Goal: Information Seeking & Learning: Learn about a topic

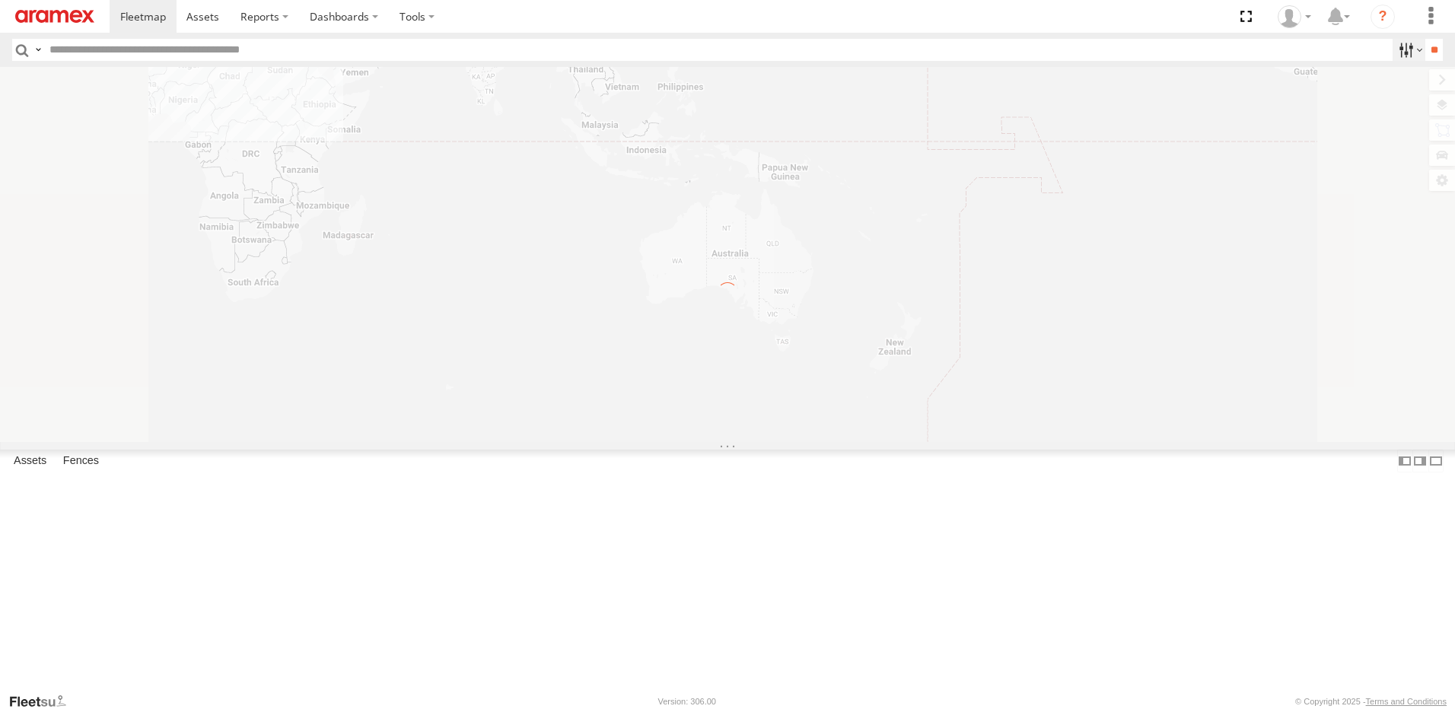
click at [1395, 43] on label at bounding box center [1409, 50] width 33 height 22
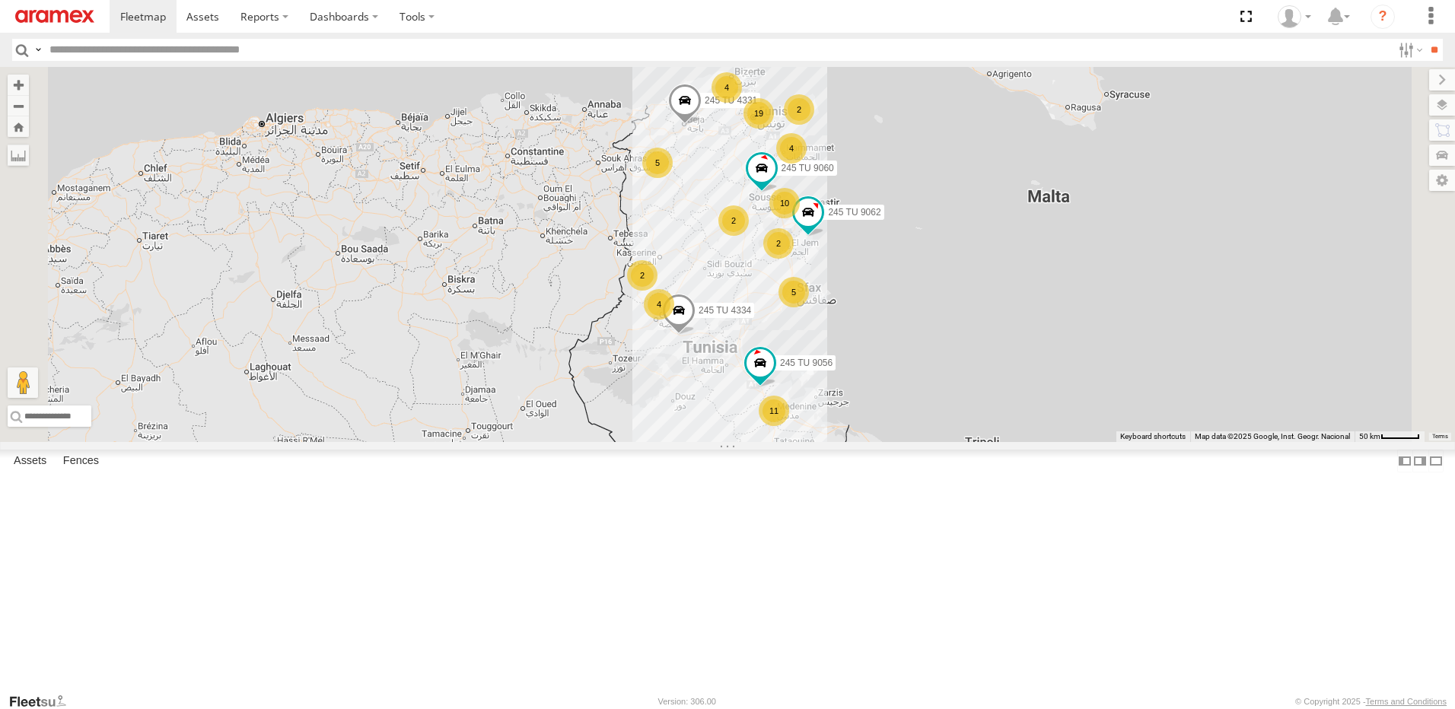
click at [1131, 15] on section at bounding box center [781, 16] width 1342 height 33
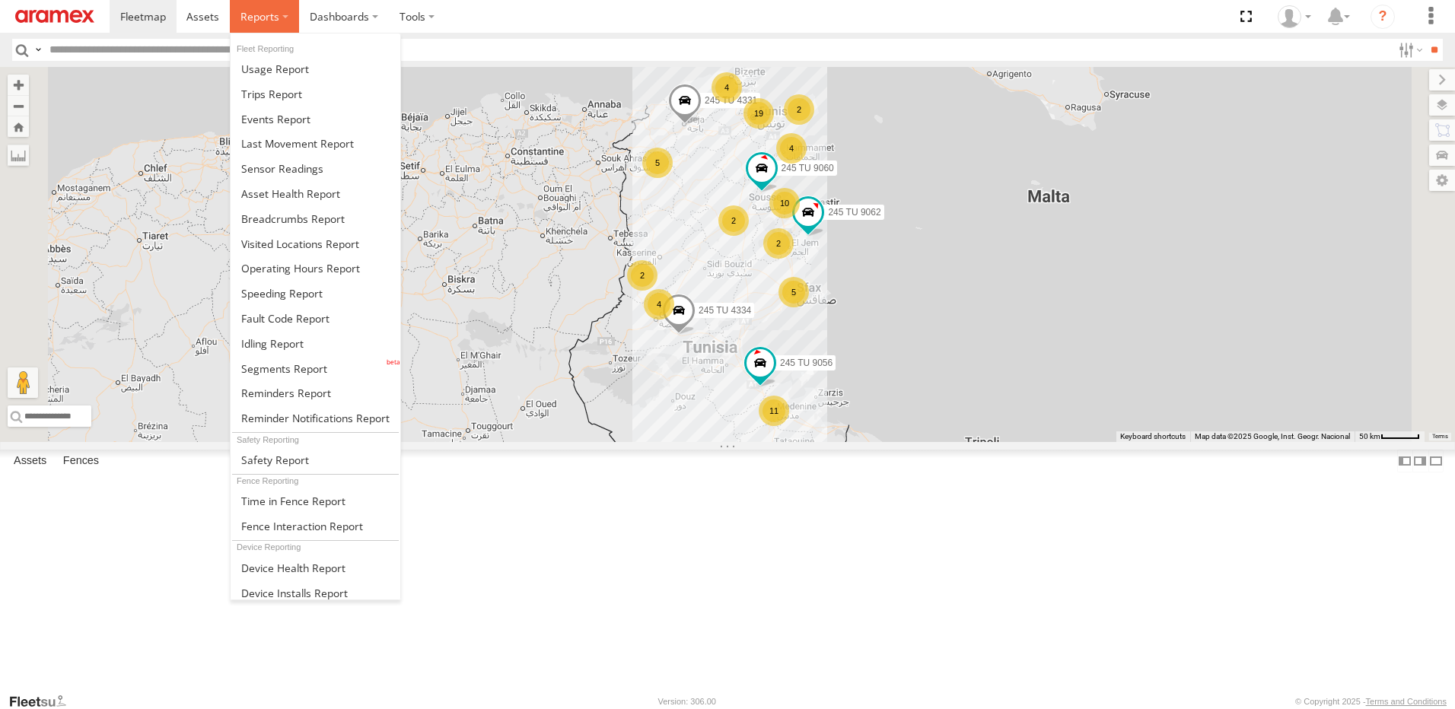
click at [247, 28] on label at bounding box center [264, 16] width 69 height 33
click at [272, 368] on span at bounding box center [284, 369] width 86 height 14
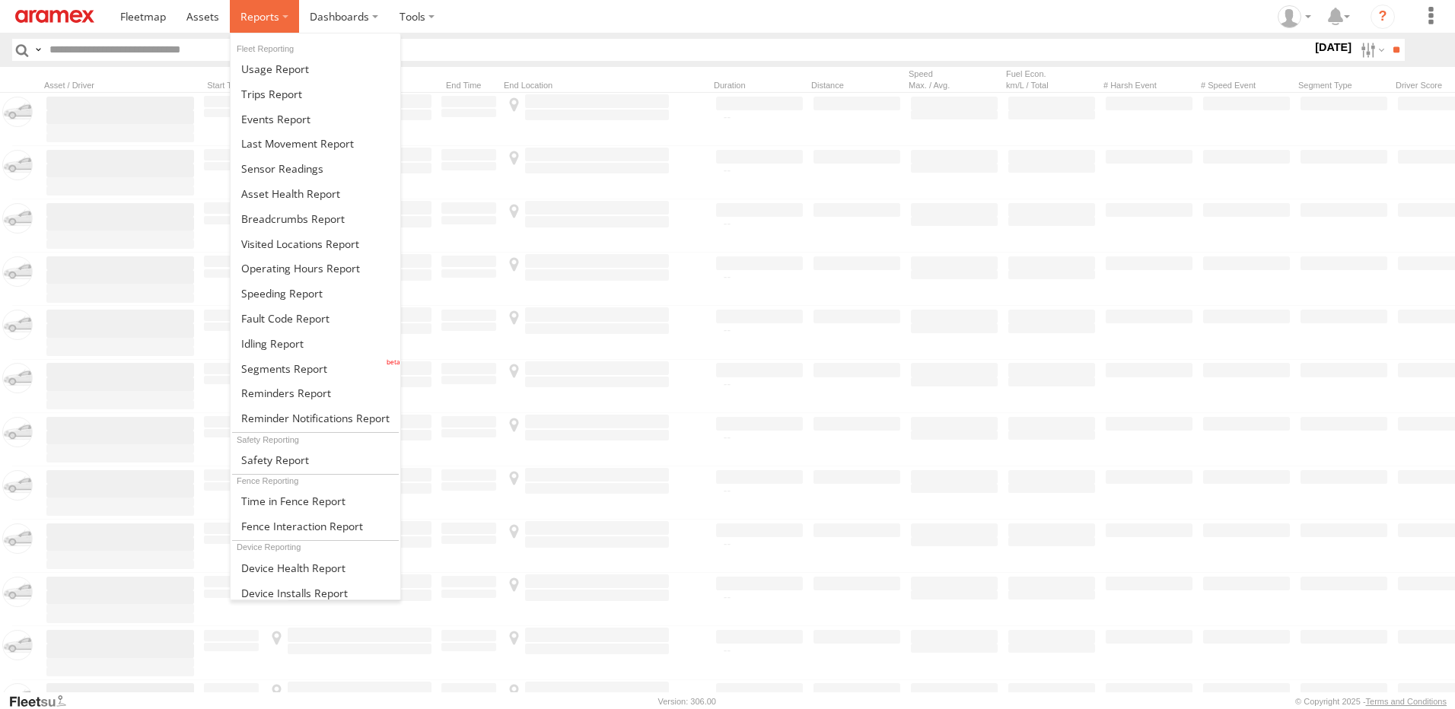
click at [267, 11] on span at bounding box center [260, 16] width 39 height 14
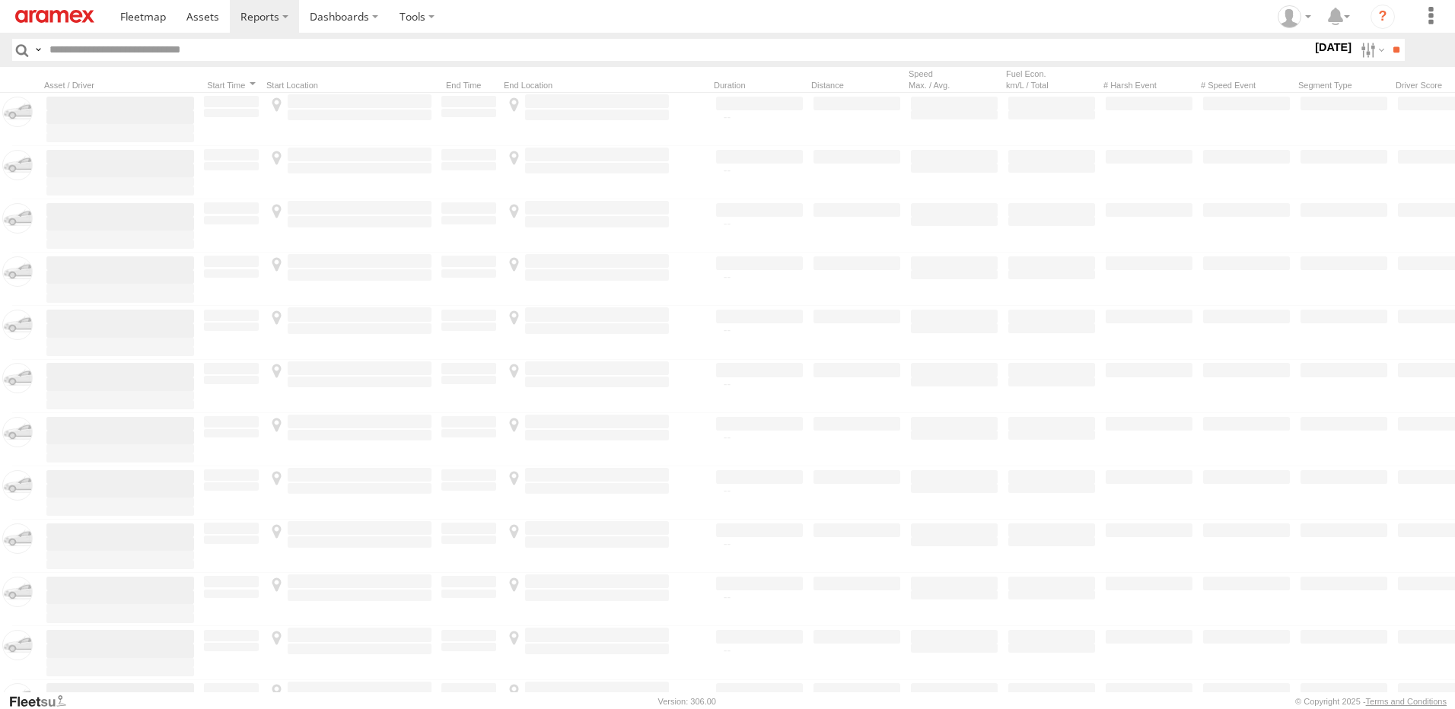
click at [1028, 18] on section at bounding box center [781, 16] width 1342 height 33
click at [1360, 50] on label at bounding box center [1371, 50] width 33 height 22
click at [0, 0] on span "[DATE]" at bounding box center [0, 0] width 0 height 0
click at [1394, 49] on input "**" at bounding box center [1396, 50] width 18 height 22
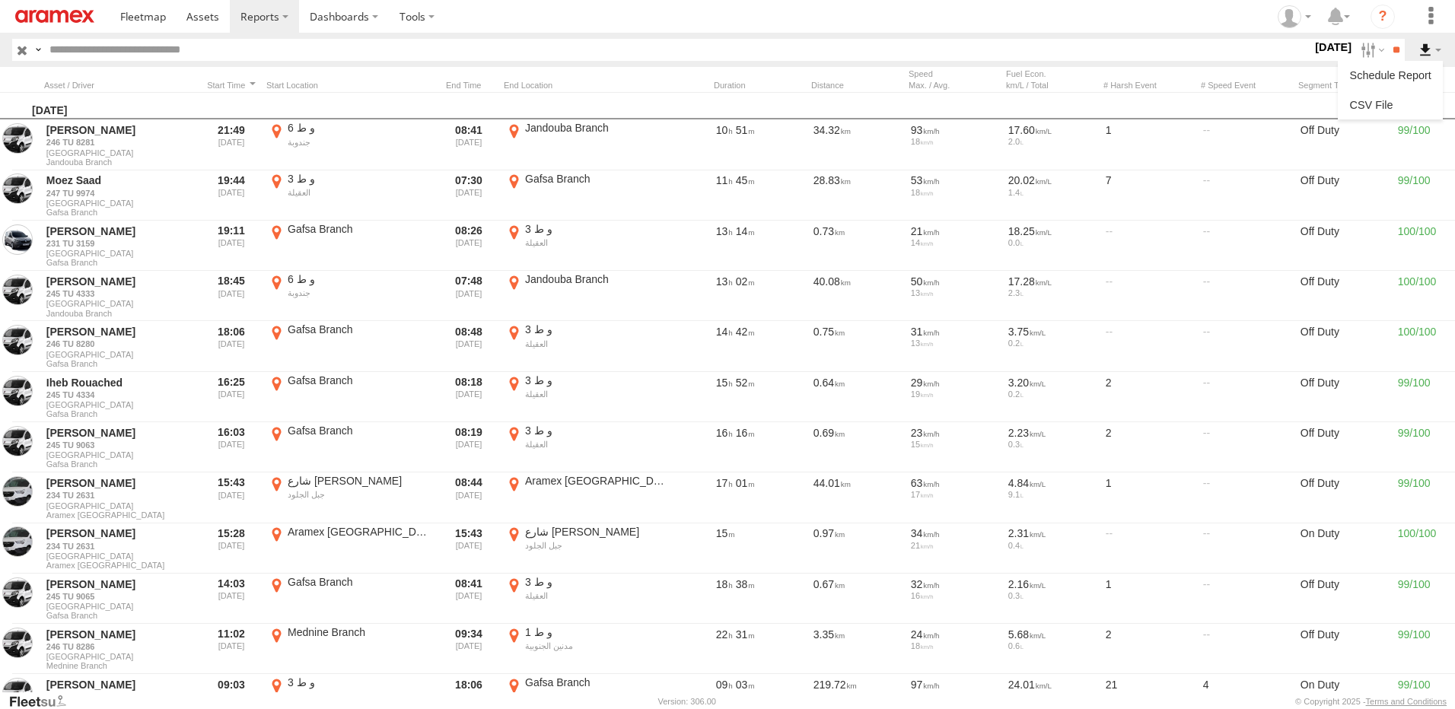
click at [1426, 54] on label at bounding box center [1430, 50] width 26 height 22
click at [1377, 101] on link at bounding box center [1390, 105] width 93 height 23
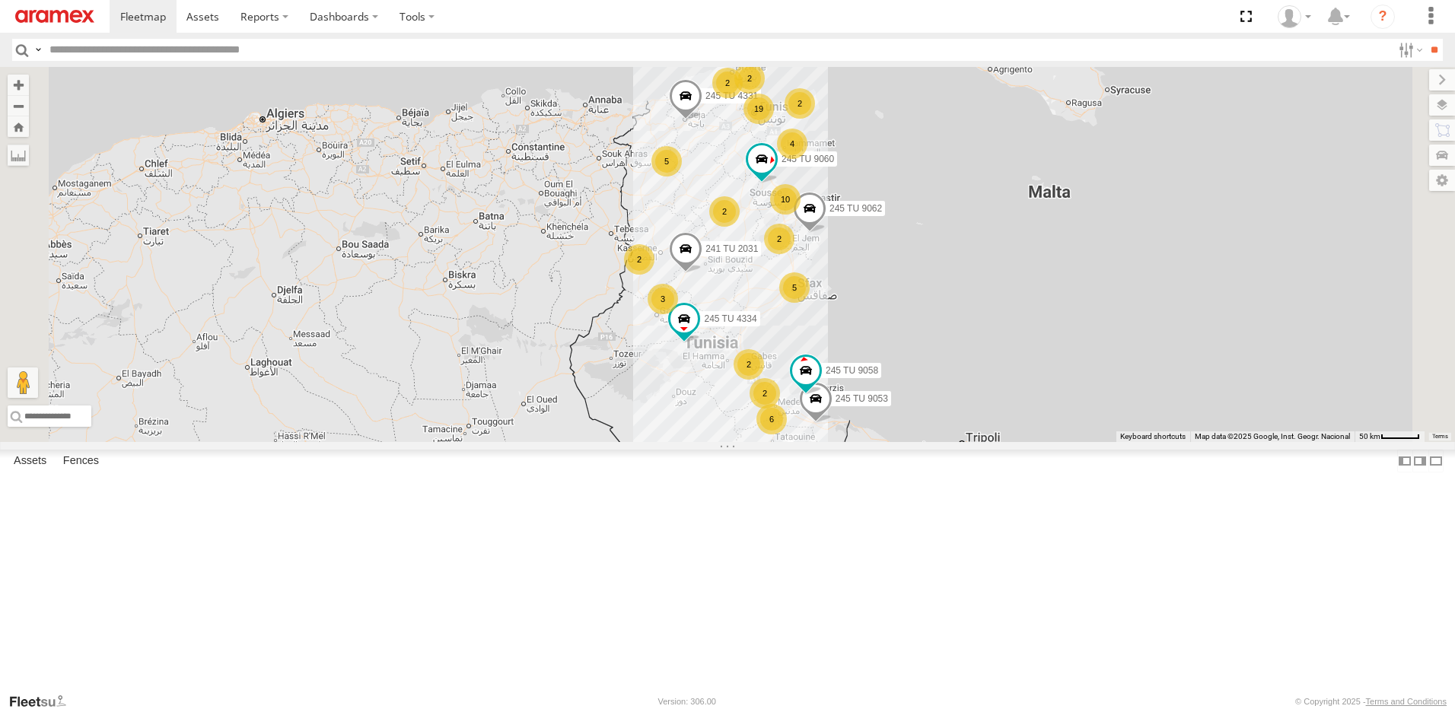
click at [810, 303] on div "5" at bounding box center [794, 287] width 30 height 30
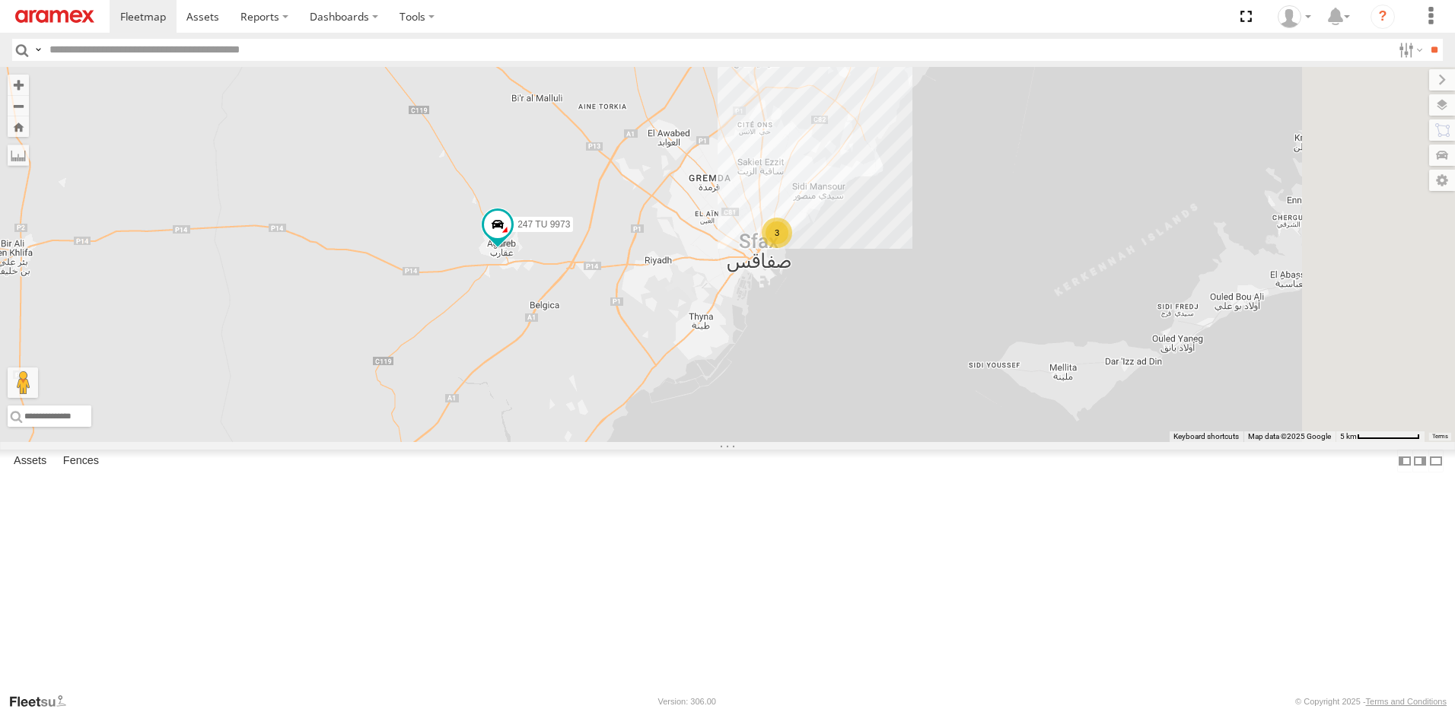
drag, startPoint x: 1169, startPoint y: 365, endPoint x: 1068, endPoint y: 496, distance: 166.1
click at [1068, 442] on div "245 TU 4334 245 TU 9053 245 TU 4331 245 TU 9058 245 TU 9062 241 TU 2031 245 TU …" at bounding box center [727, 254] width 1455 height 375
click at [544, 47] on input "text" at bounding box center [717, 50] width 1349 height 22
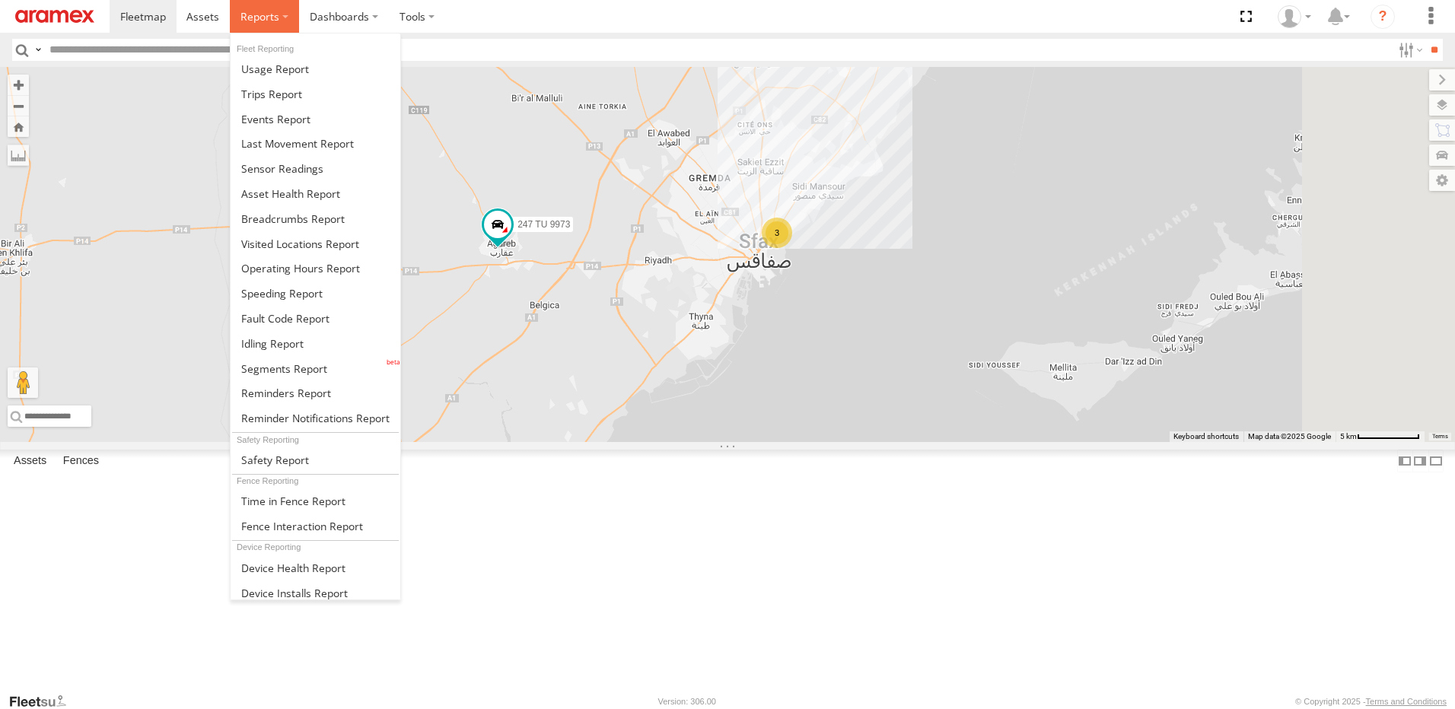
click at [247, 19] on span at bounding box center [260, 16] width 39 height 14
click at [318, 363] on span at bounding box center [284, 369] width 86 height 14
click at [253, 24] on label at bounding box center [264, 16] width 69 height 33
click at [254, 374] on span at bounding box center [284, 369] width 86 height 14
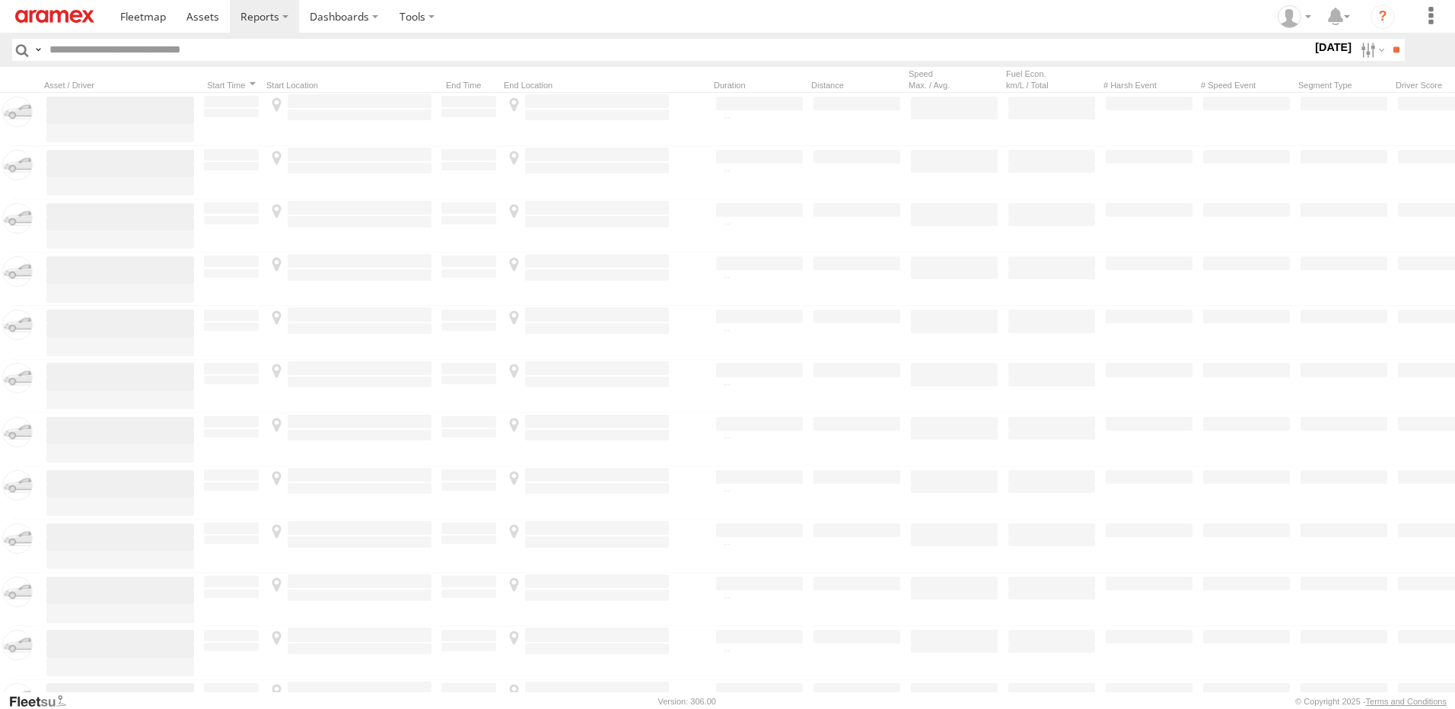
click at [1359, 37] on header "Search Query Asset ID Asset Label Registration Manufacturer Model VIN Job ID" at bounding box center [727, 50] width 1455 height 34
click at [1360, 47] on label at bounding box center [1371, 50] width 33 height 22
click at [0, 0] on label at bounding box center [0, 0] width 0 height 0
click at [1390, 45] on input "**" at bounding box center [1396, 50] width 18 height 22
click at [390, 41] on input "text" at bounding box center [677, 50] width 1269 height 22
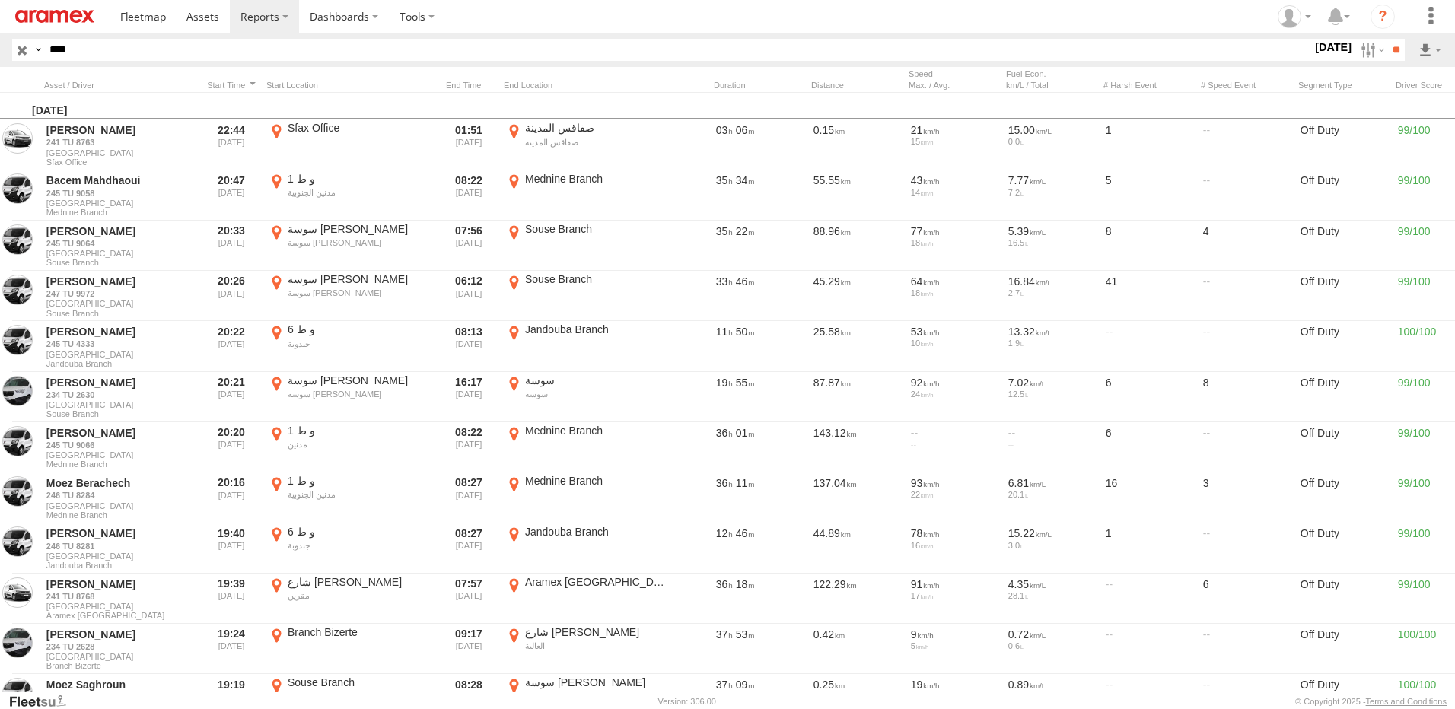
type input "****"
click at [1387, 39] on input "**" at bounding box center [1396, 50] width 18 height 22
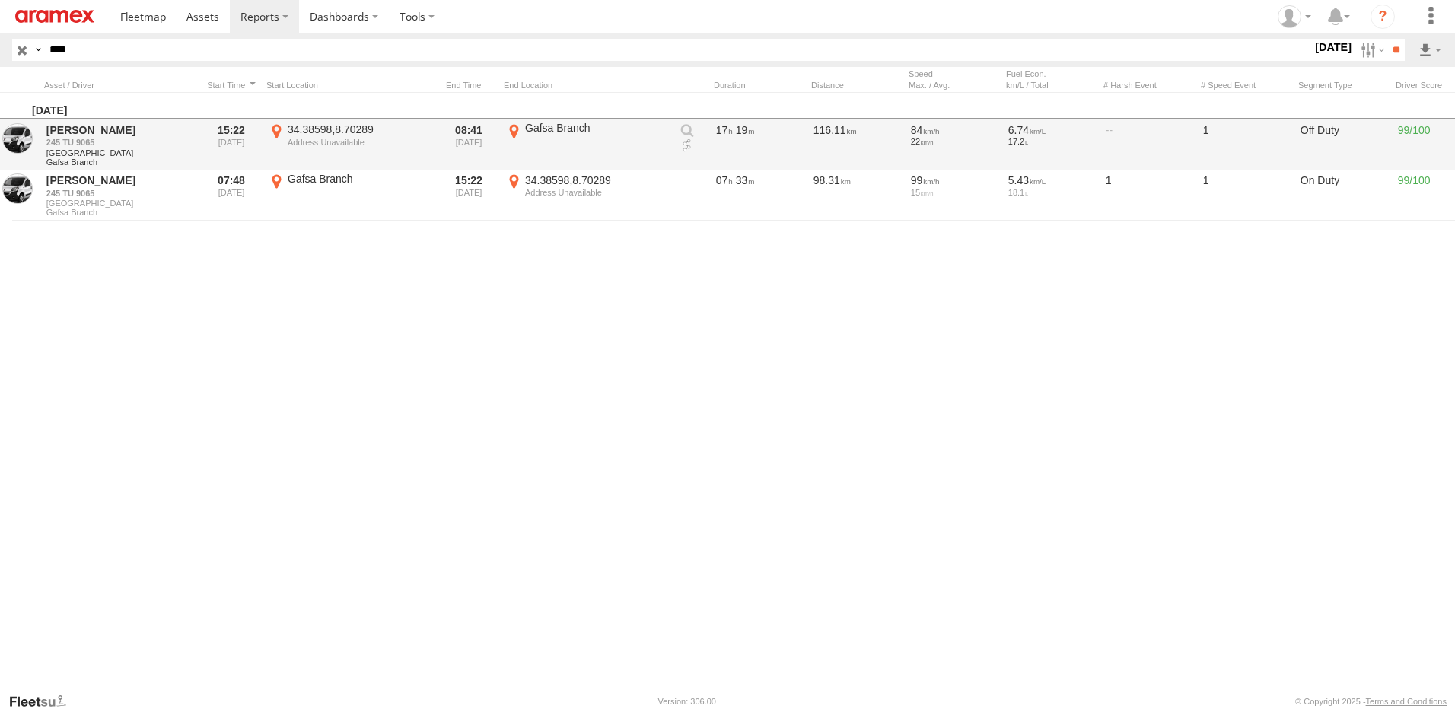
click at [682, 144] on link at bounding box center [687, 146] width 15 height 15
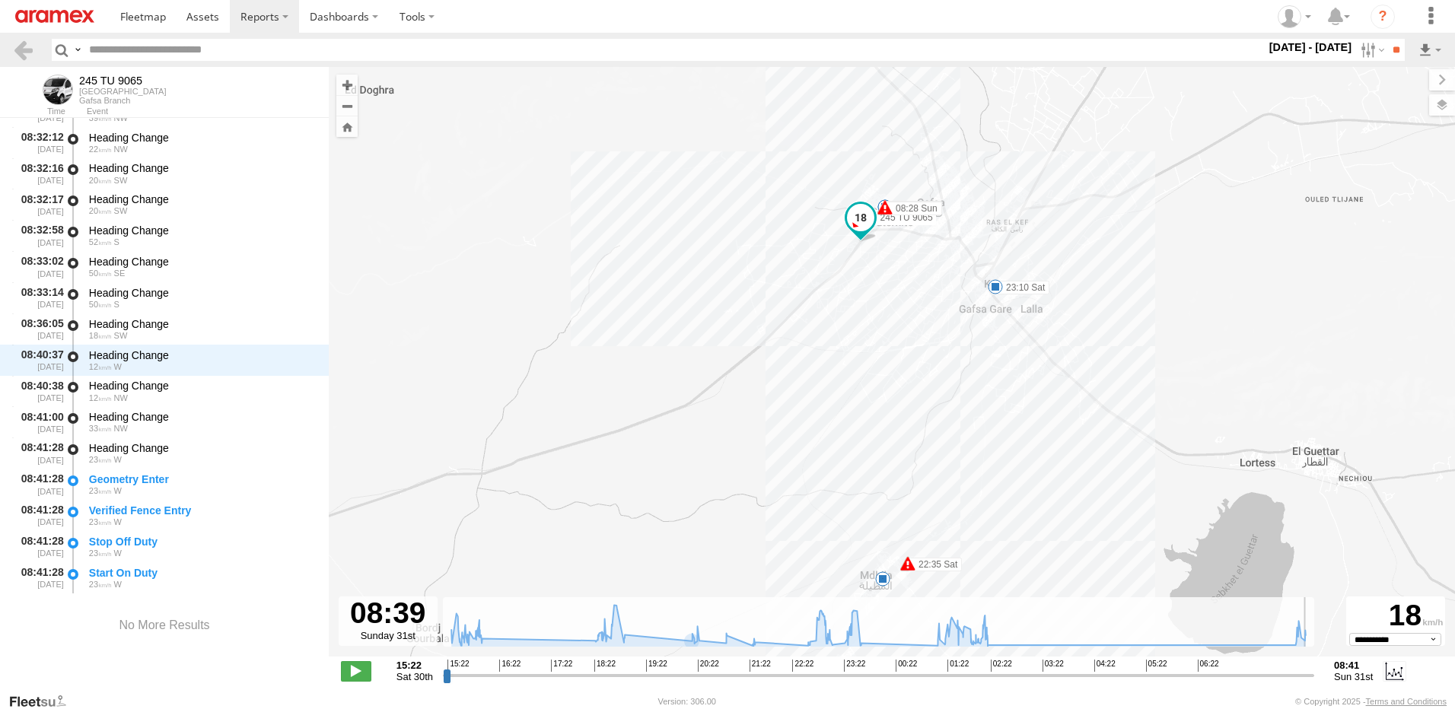
scroll to position [12555, 0]
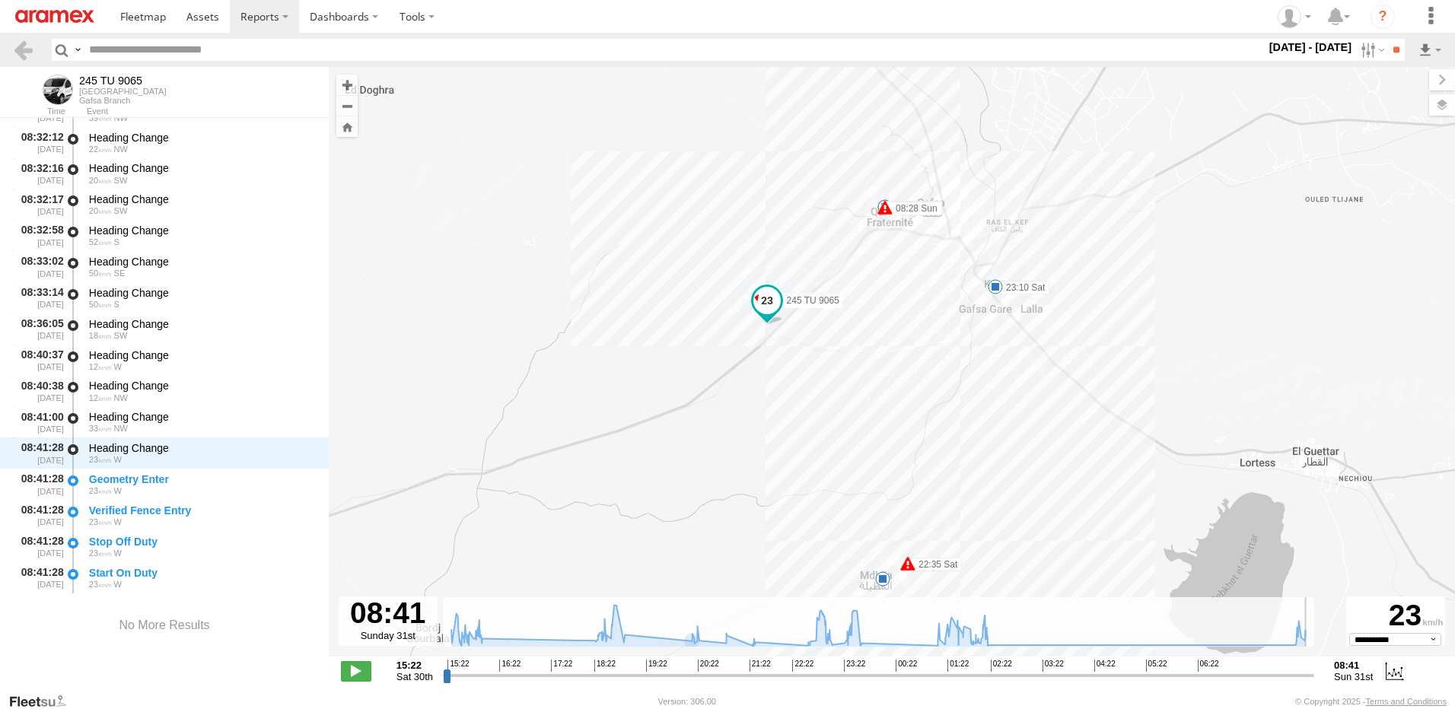
drag, startPoint x: 448, startPoint y: 678, endPoint x: 1333, endPoint y: 700, distance: 884.7
type input "**********"
click at [1314, 683] on input "range" at bounding box center [878, 675] width 871 height 14
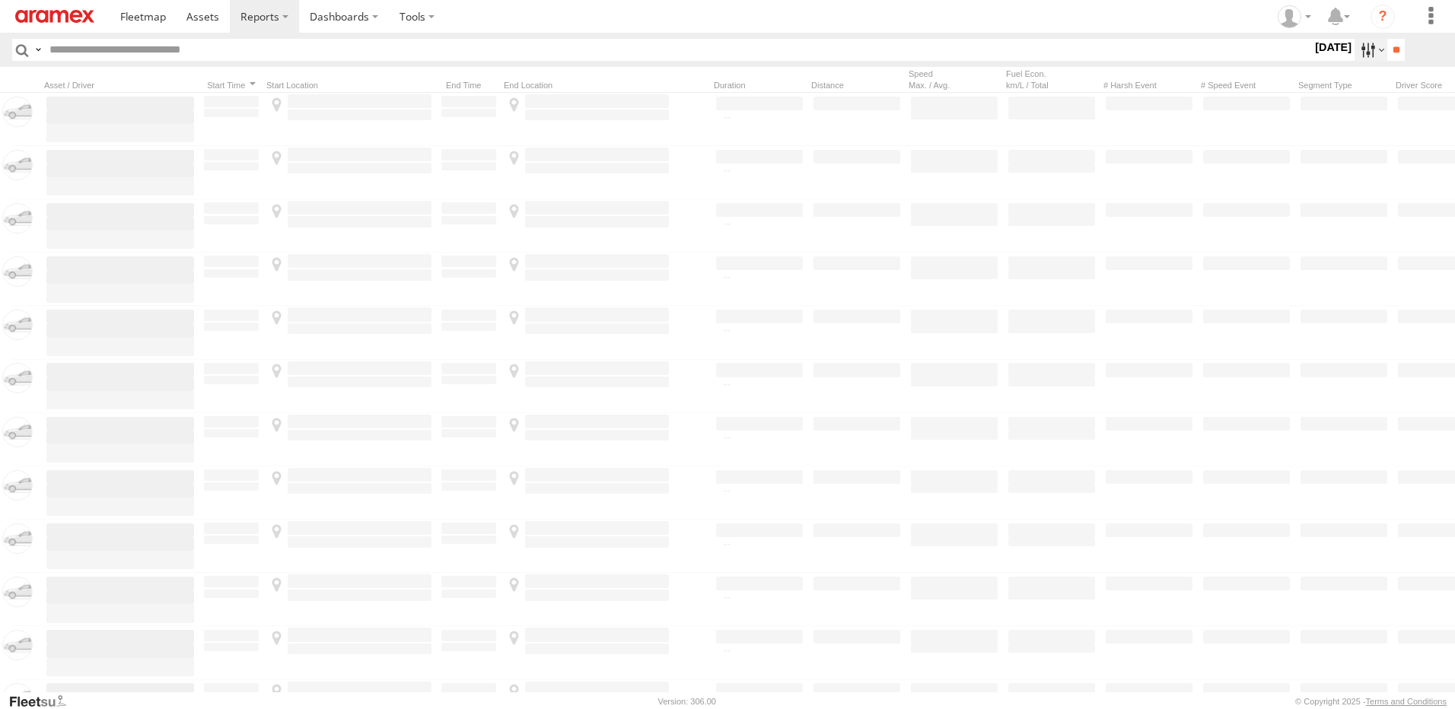
click at [1359, 50] on label at bounding box center [1371, 50] width 33 height 22
click at [0, 0] on label at bounding box center [0, 0] width 0 height 0
click at [1390, 48] on input "**" at bounding box center [1396, 50] width 18 height 22
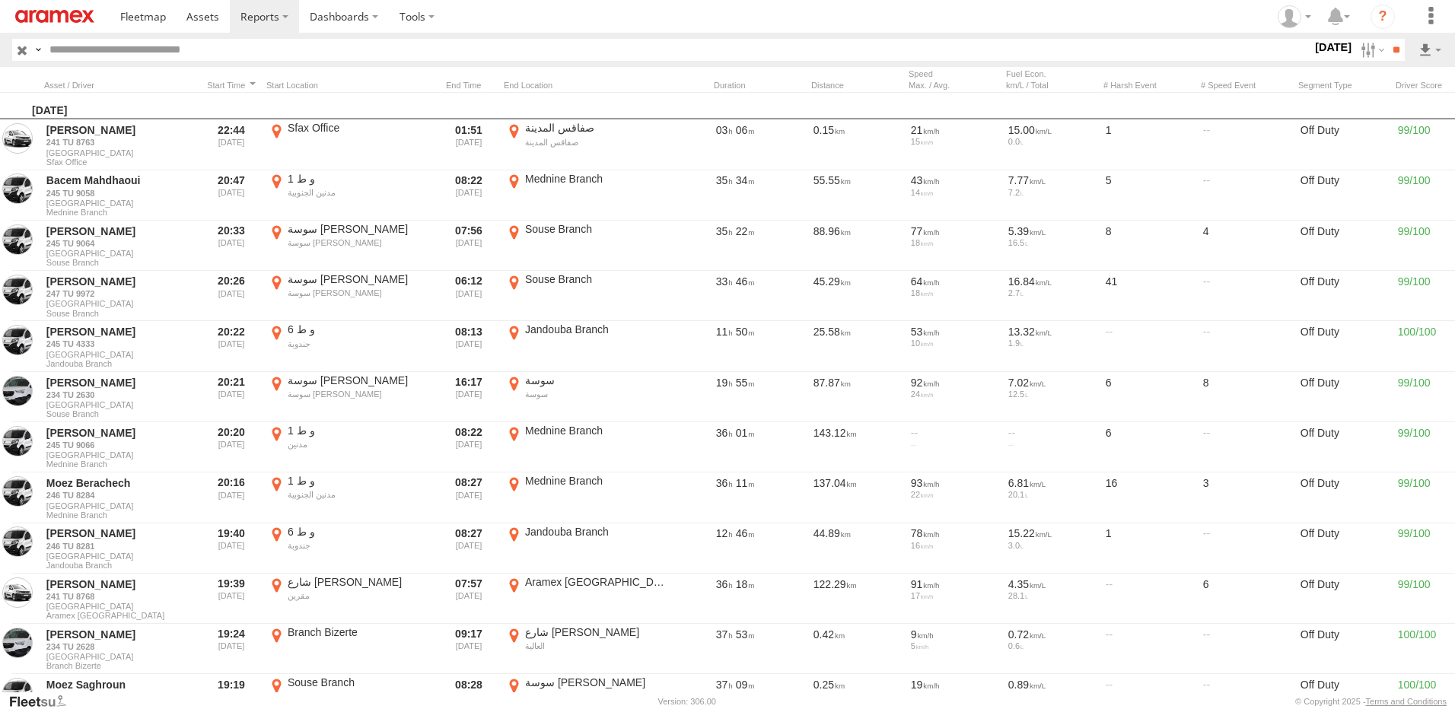
click at [240, 49] on input "text" at bounding box center [677, 50] width 1269 height 22
click at [1387, 39] on input "**" at bounding box center [1396, 50] width 18 height 22
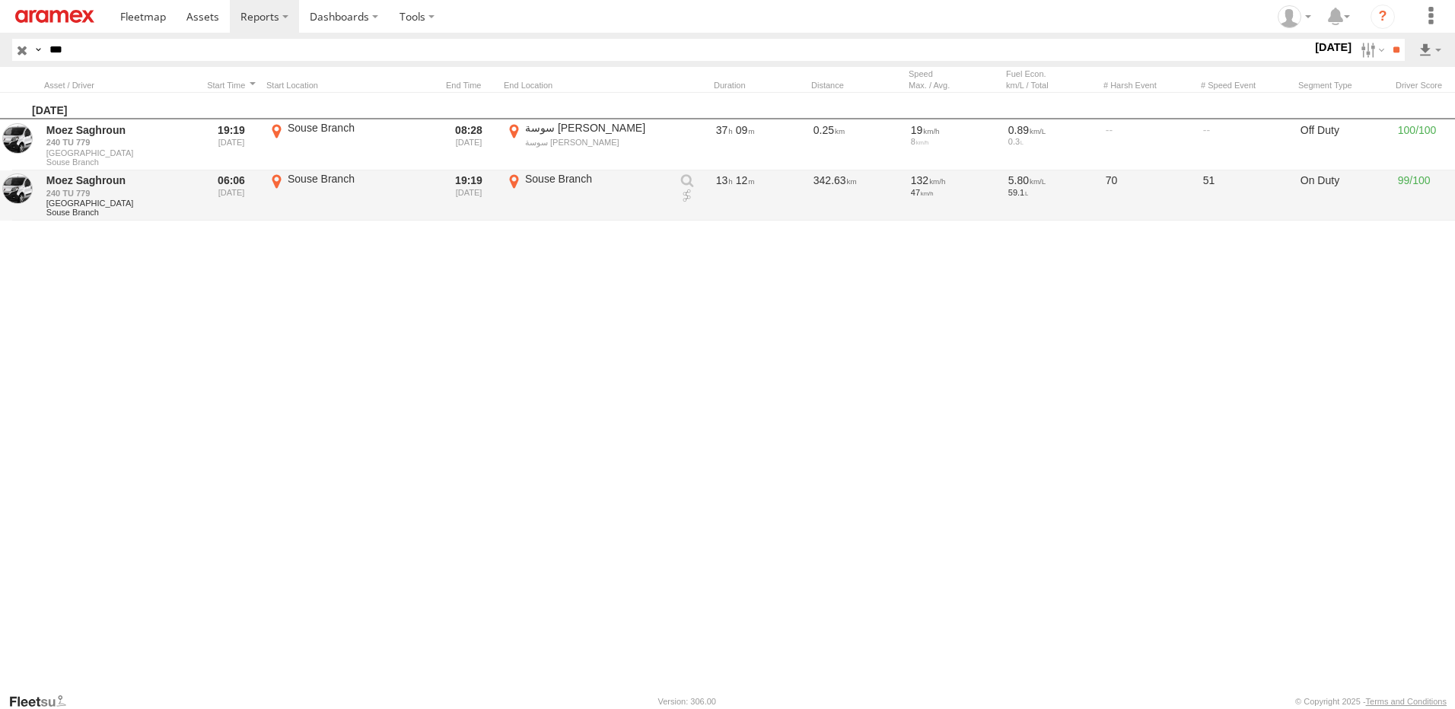
click at [683, 193] on link at bounding box center [687, 196] width 15 height 15
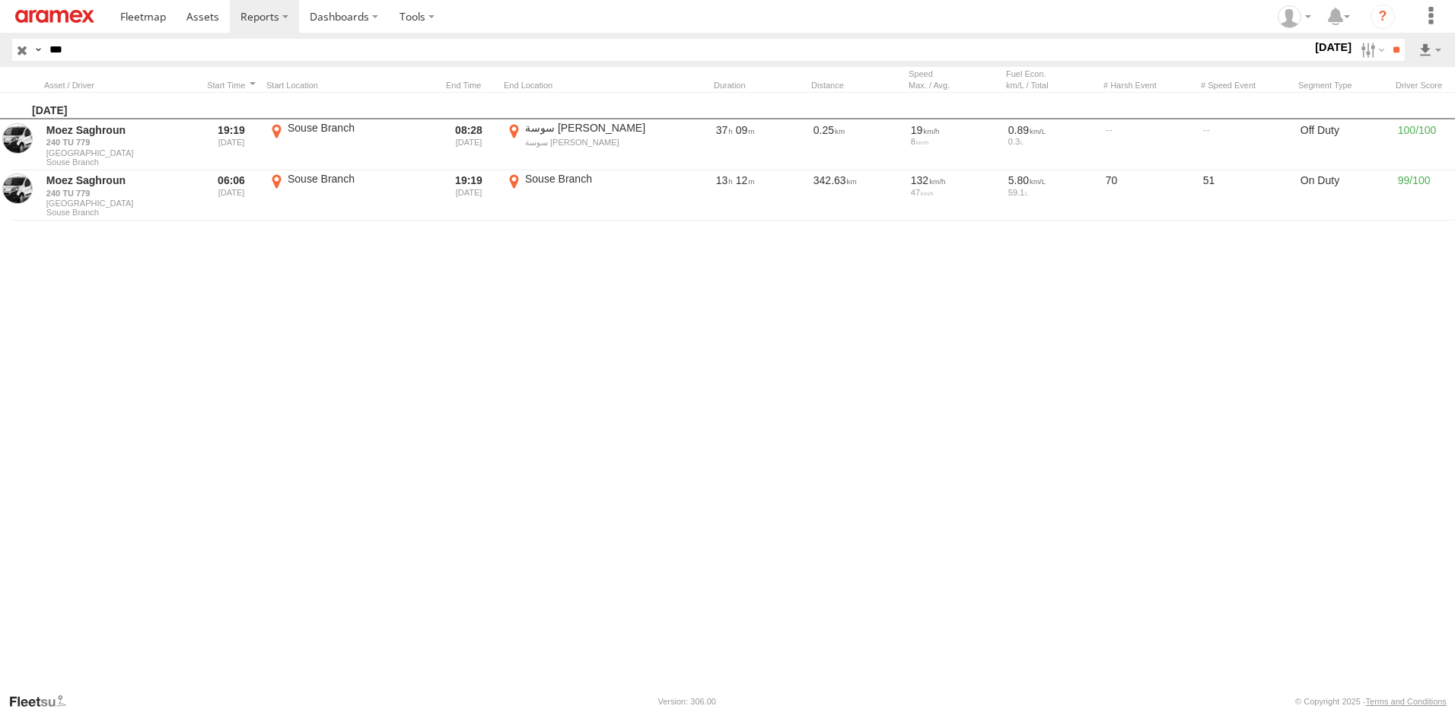
click at [101, 56] on input "***" at bounding box center [677, 50] width 1269 height 22
type input "****"
click at [1387, 39] on input "**" at bounding box center [1396, 50] width 18 height 22
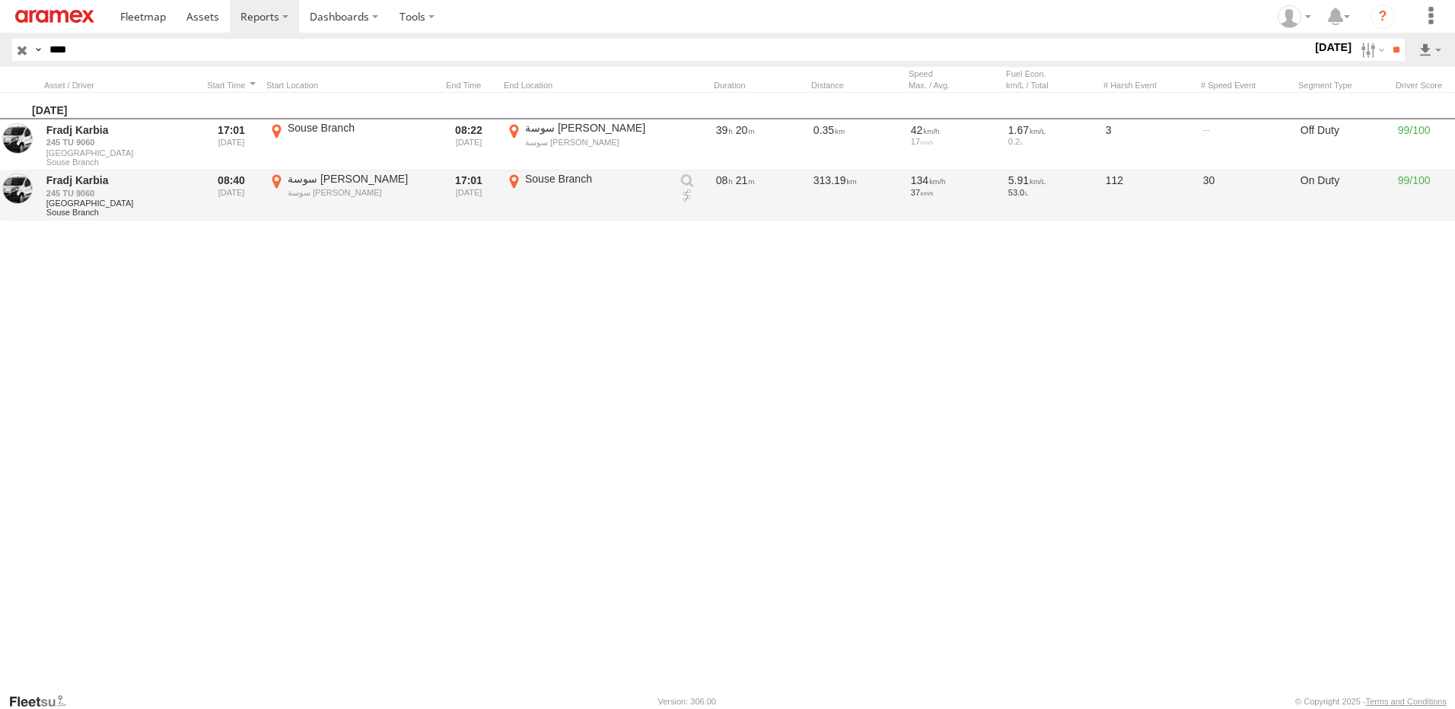
click at [684, 193] on link at bounding box center [687, 196] width 15 height 15
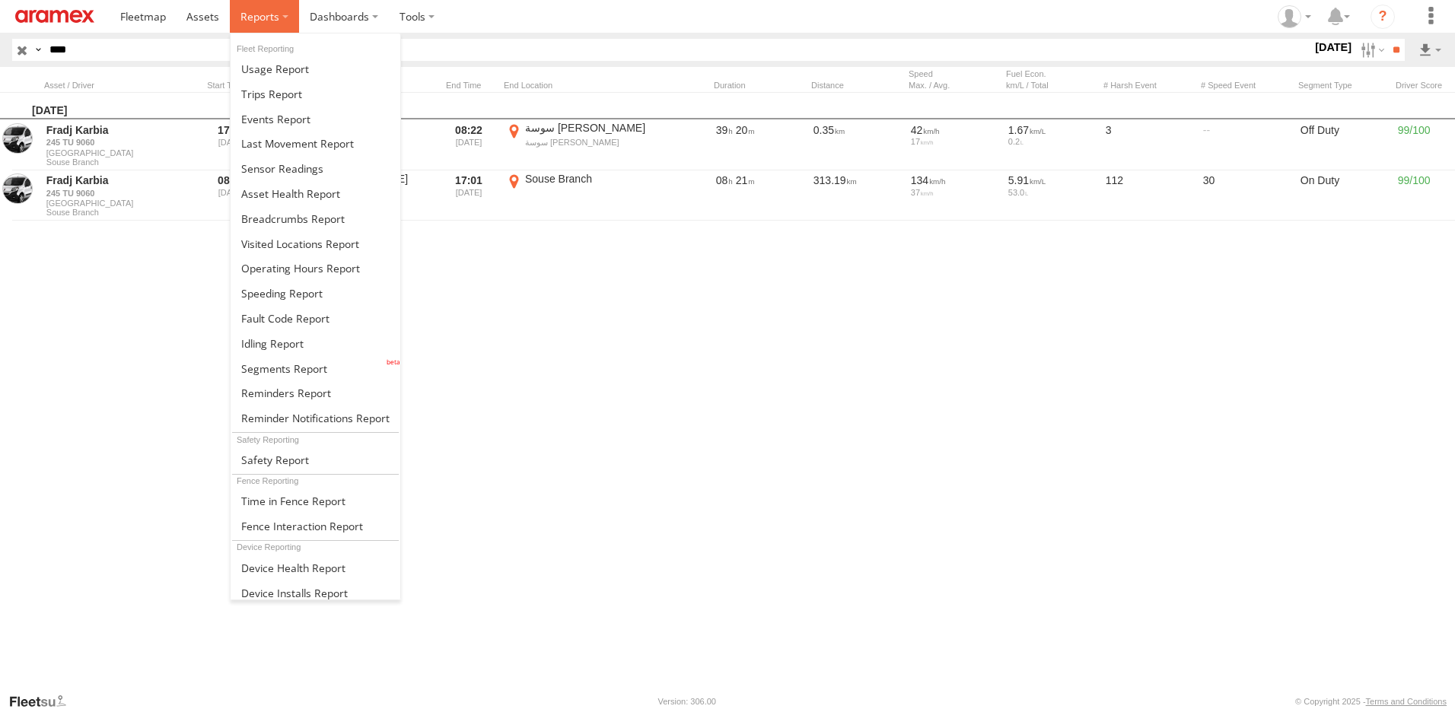
click at [279, 13] on label at bounding box center [264, 16] width 69 height 33
click at [301, 91] on link at bounding box center [316, 93] width 170 height 25
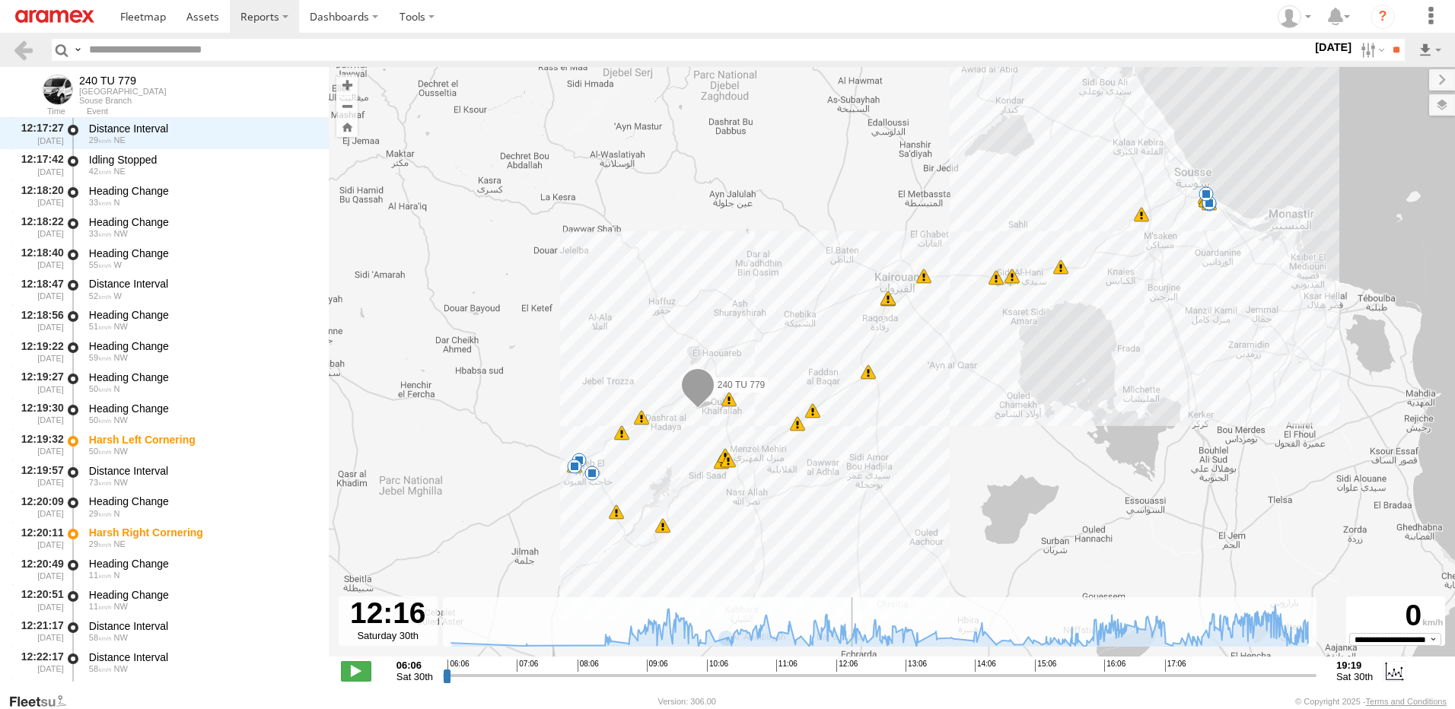
drag, startPoint x: 445, startPoint y: 676, endPoint x: 850, endPoint y: 684, distance: 405.0
click at [850, 683] on input "range" at bounding box center [880, 675] width 874 height 14
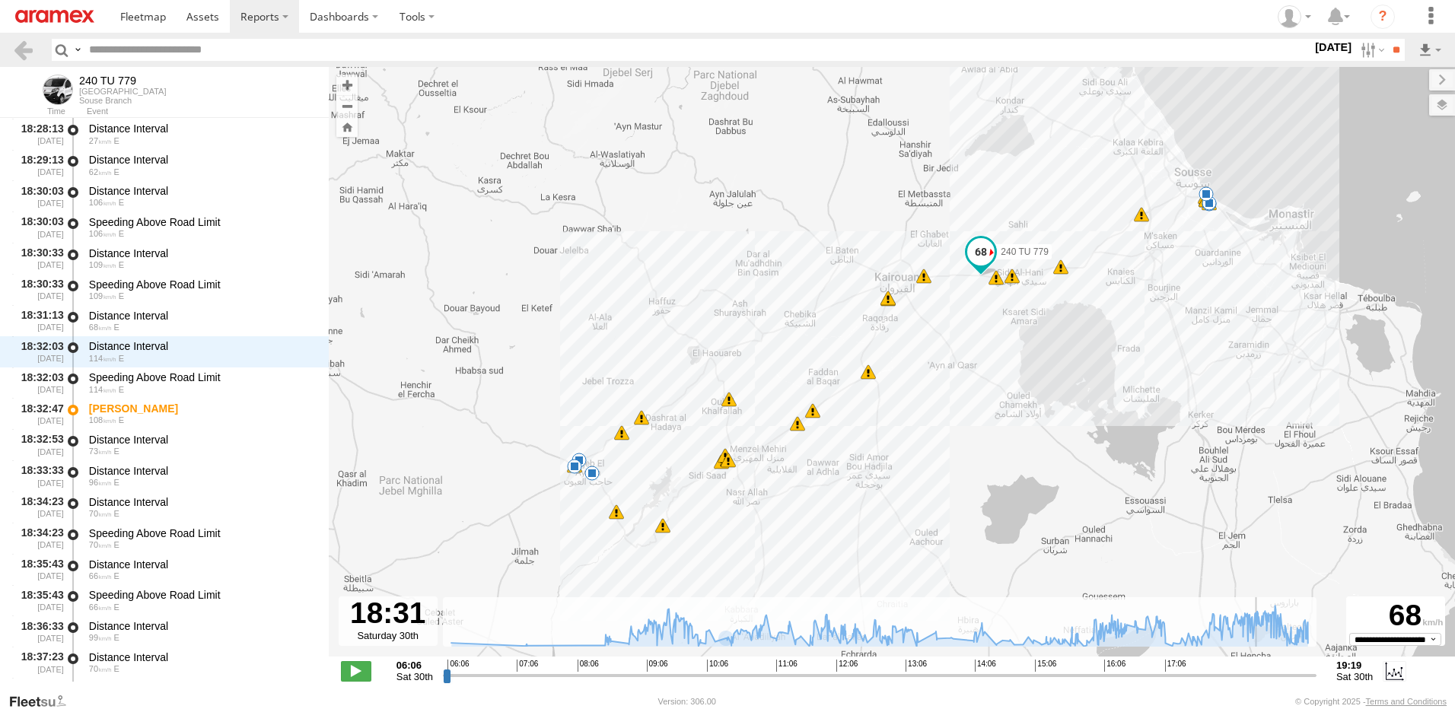
scroll to position [31005, 0]
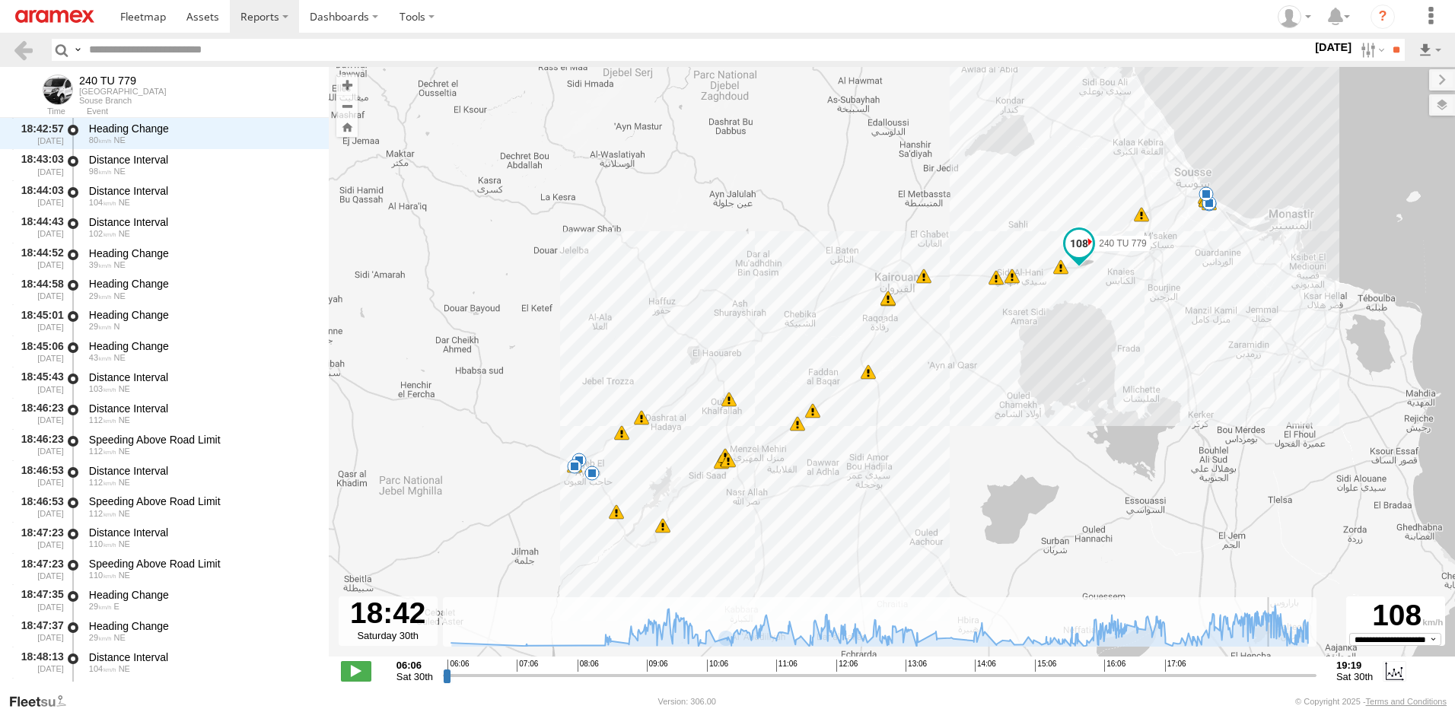
drag, startPoint x: 854, startPoint y: 673, endPoint x: 1272, endPoint y: 666, distance: 417.9
click at [1272, 668] on input "range" at bounding box center [880, 675] width 874 height 14
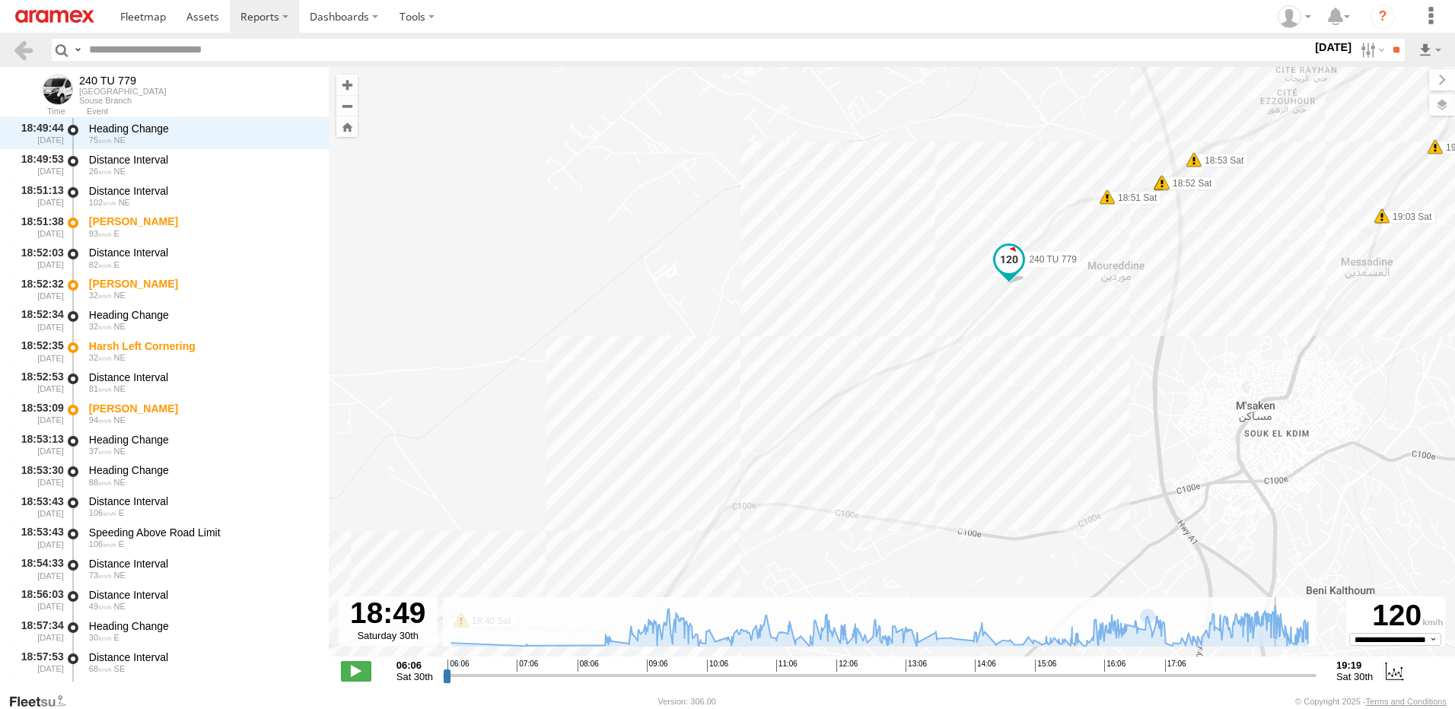
scroll to position [32529, 0]
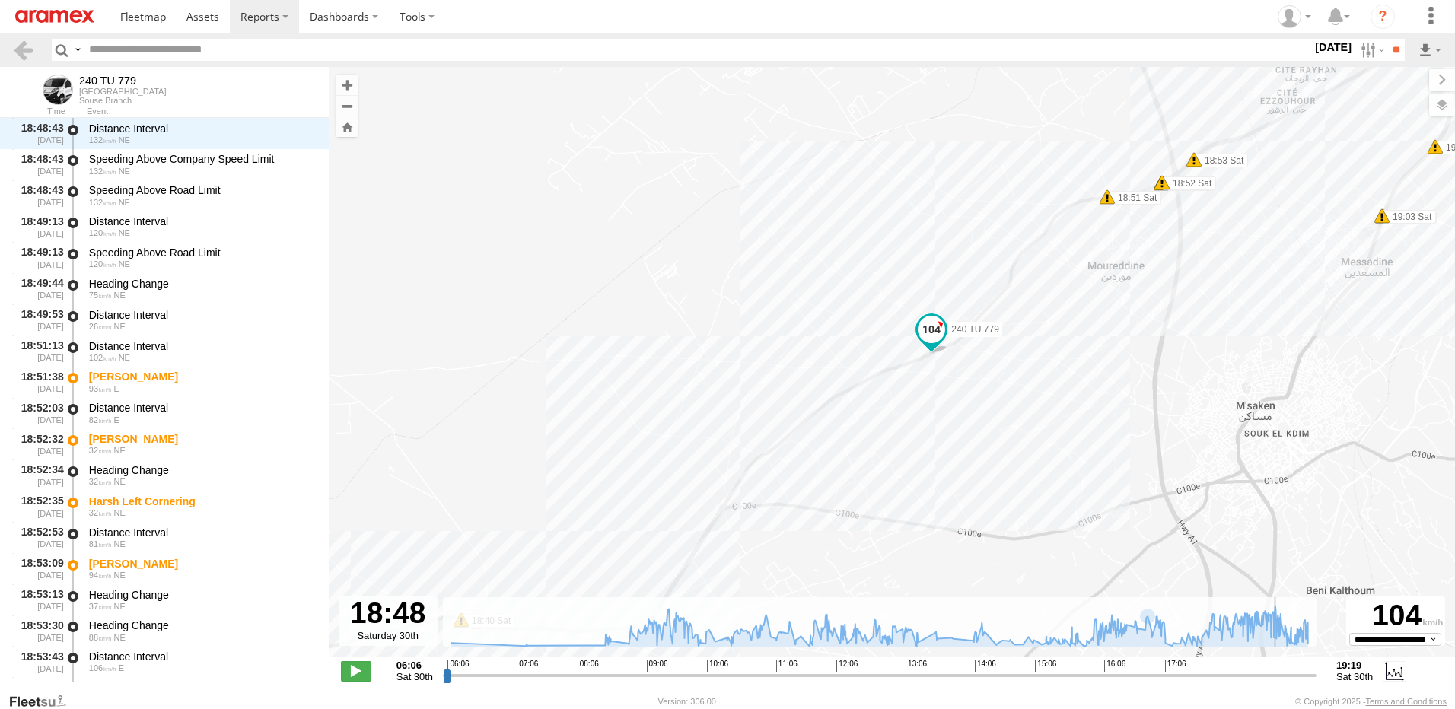
type input "**********"
click at [1279, 676] on input "range" at bounding box center [880, 675] width 874 height 14
click at [167, 153] on div "Speeding Above Company Speed Limit" at bounding box center [201, 159] width 225 height 14
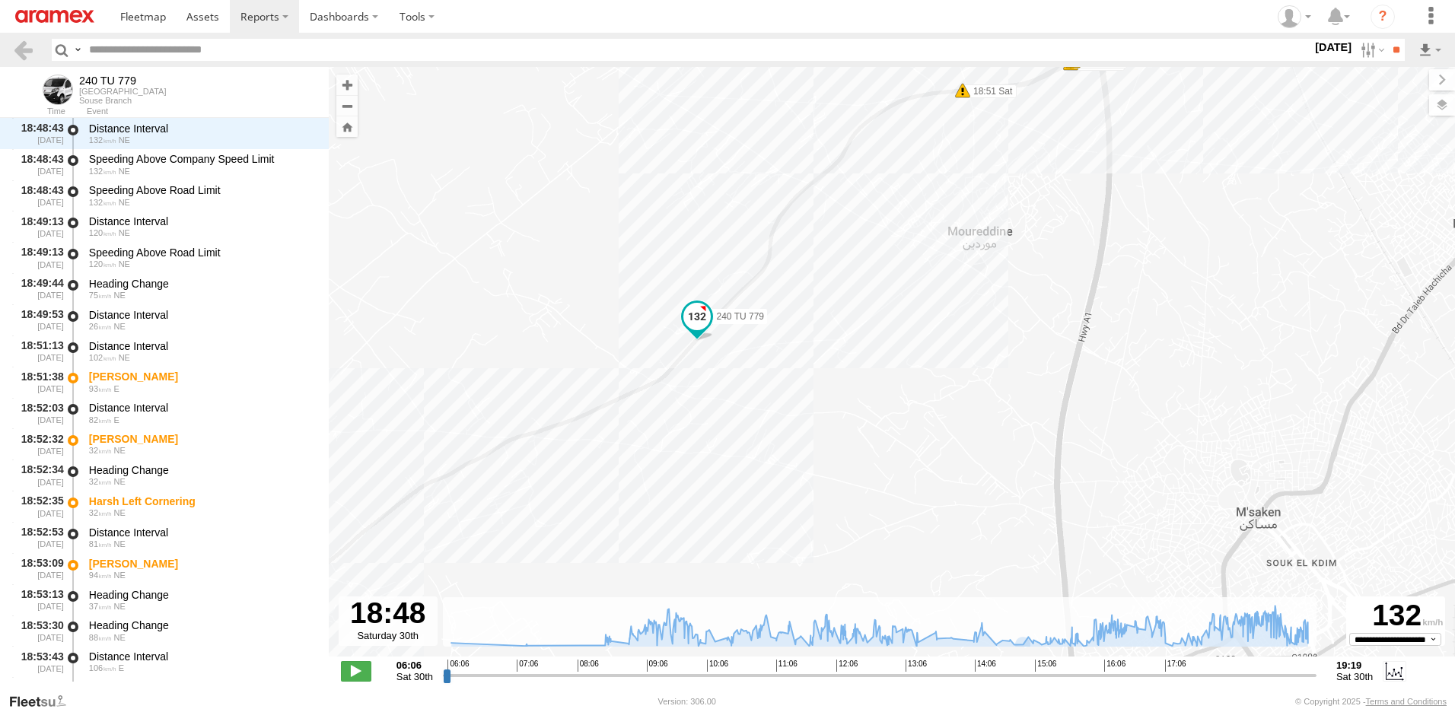
drag, startPoint x: 945, startPoint y: 373, endPoint x: 731, endPoint y: 400, distance: 214.8
click at [731, 400] on div "240 TU 779 06:08 Sat 07:18 Sat 08:36 Sat 09:30 Sat 12:45 Sat 12:57 Sat 13:21 Sa…" at bounding box center [892, 370] width 1126 height 606
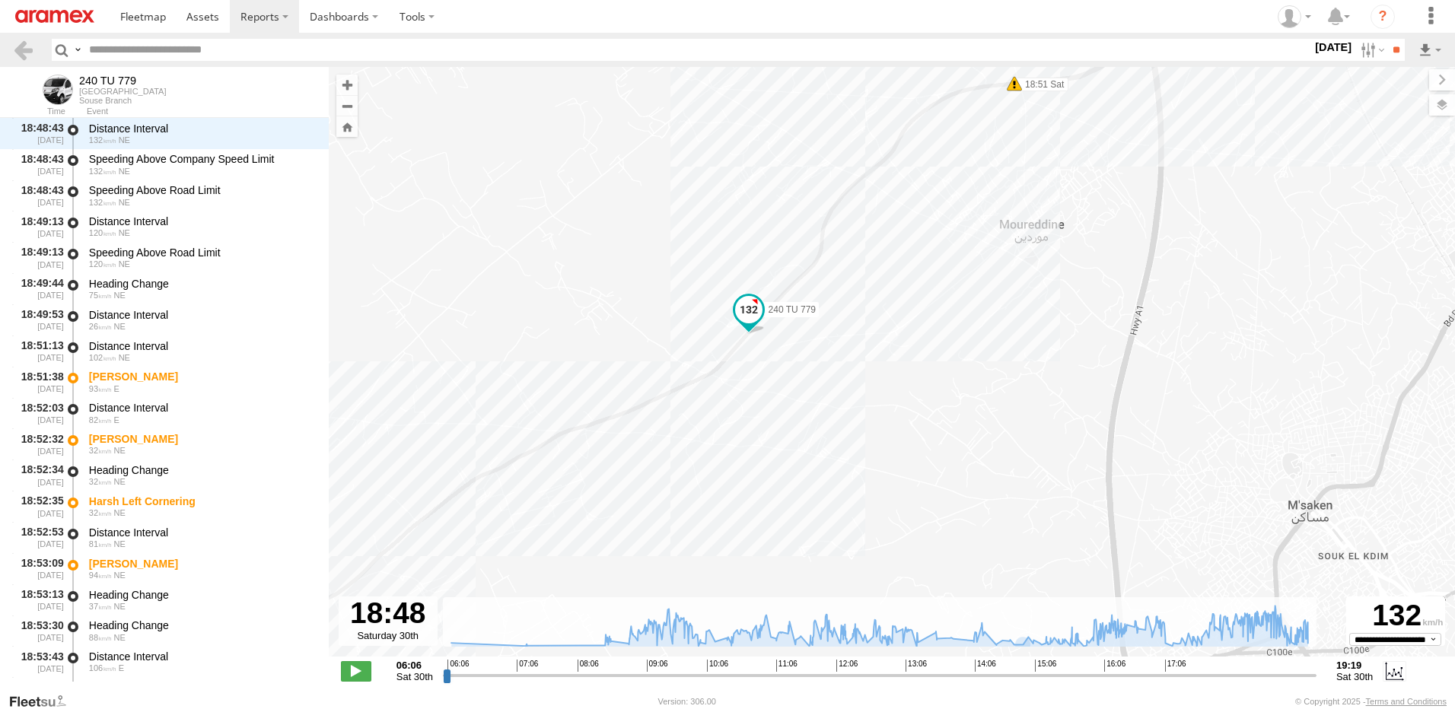
drag, startPoint x: 677, startPoint y: 416, endPoint x: 720, endPoint y: 409, distance: 43.8
click at [720, 409] on div "240 TU 779 06:08 Sat 07:18 Sat 08:36 Sat 09:30 Sat 12:45 Sat 12:57 Sat 13:21 Sa…" at bounding box center [892, 370] width 1126 height 606
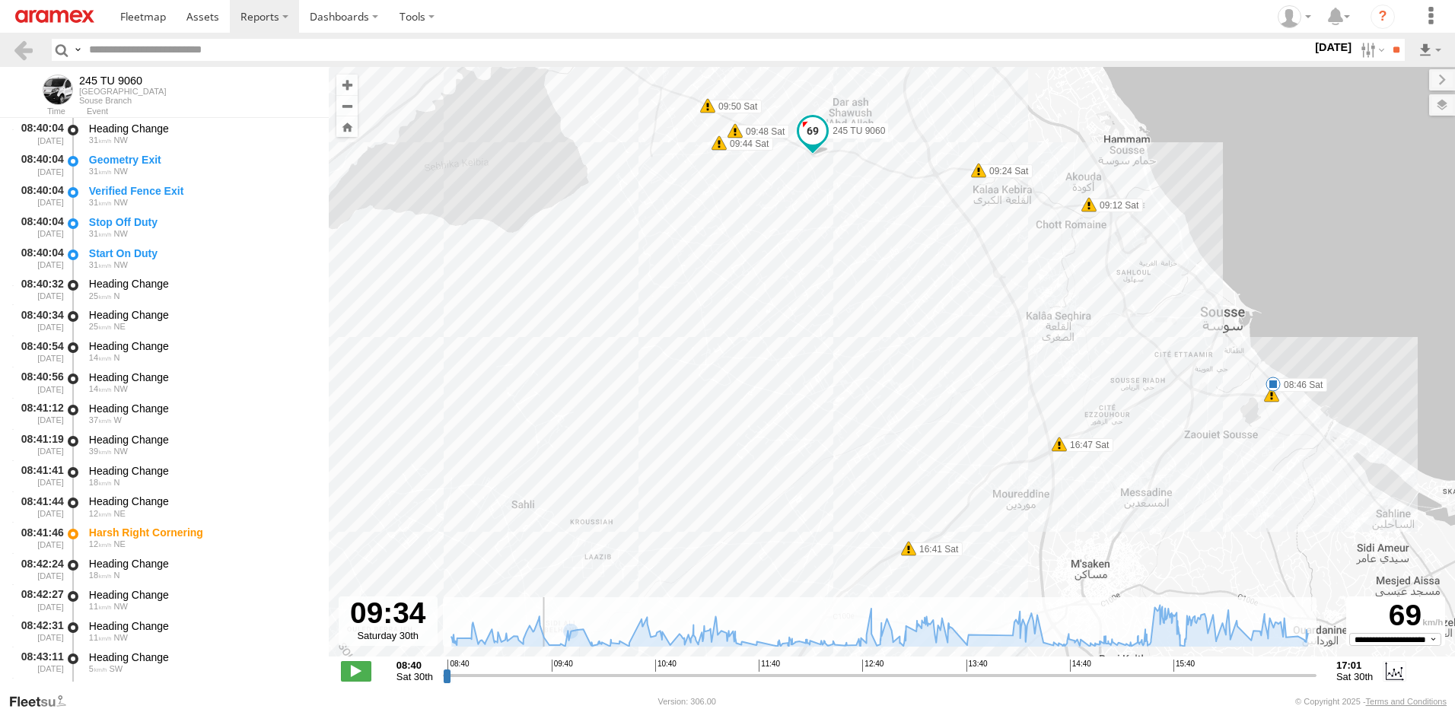
scroll to position [5318, 0]
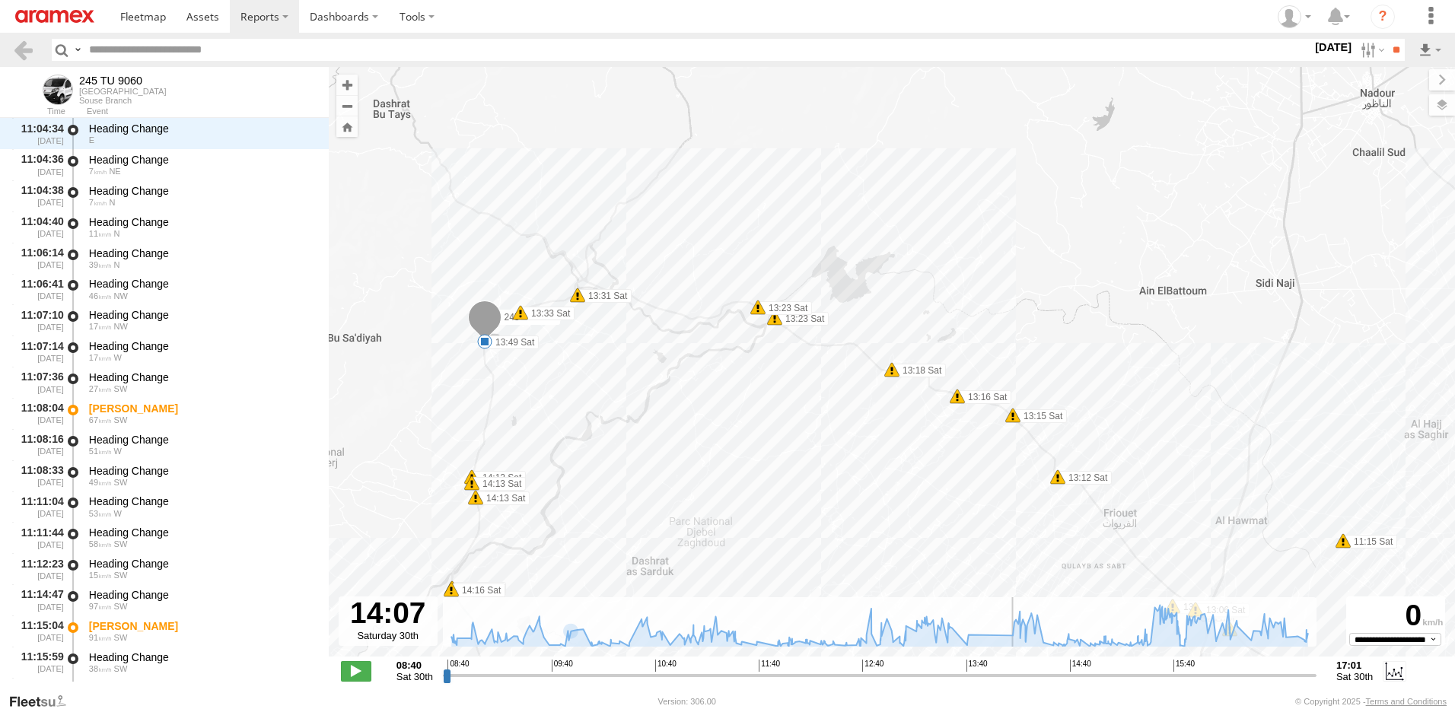
drag, startPoint x: 444, startPoint y: 677, endPoint x: 951, endPoint y: 707, distance: 507.8
click at [999, 683] on input "range" at bounding box center [880, 675] width 874 height 14
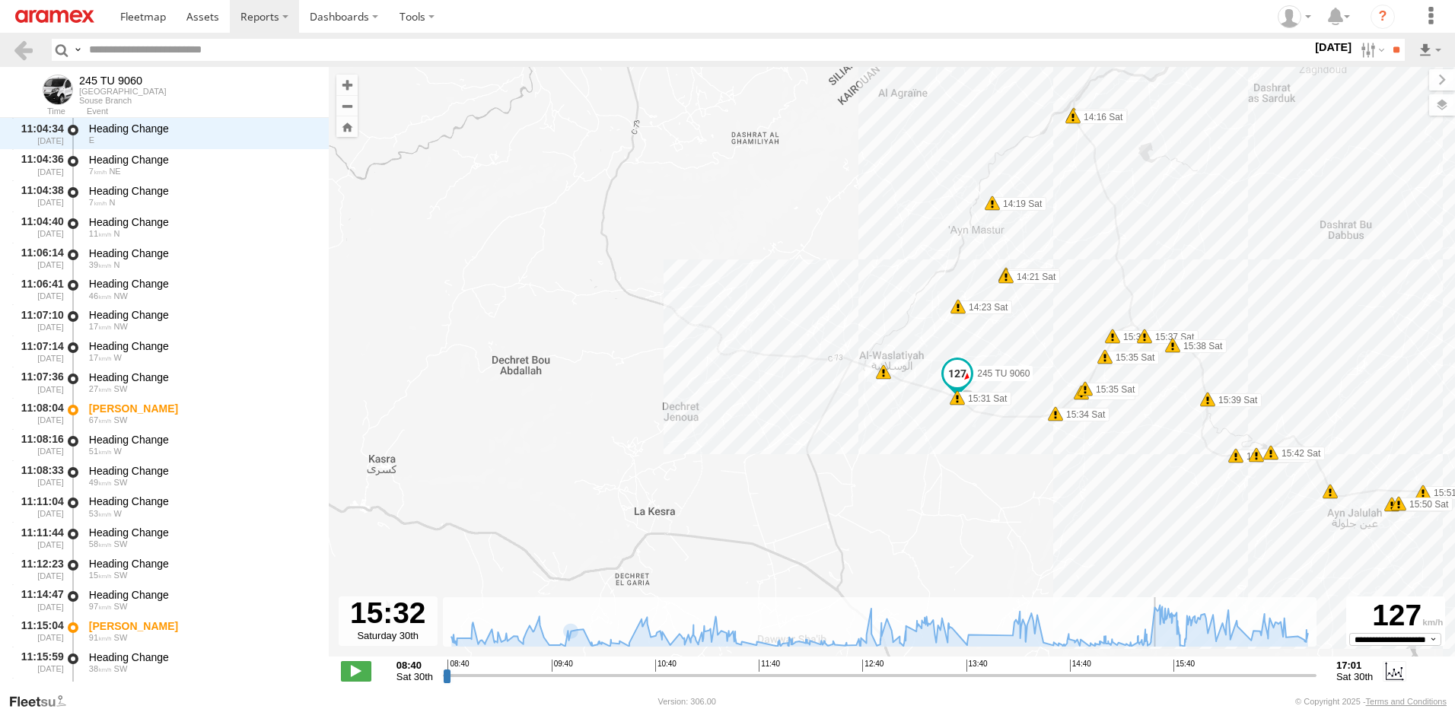
drag, startPoint x: 999, startPoint y: 679, endPoint x: 1158, endPoint y: 668, distance: 159.4
click at [1158, 668] on input "range" at bounding box center [880, 675] width 874 height 14
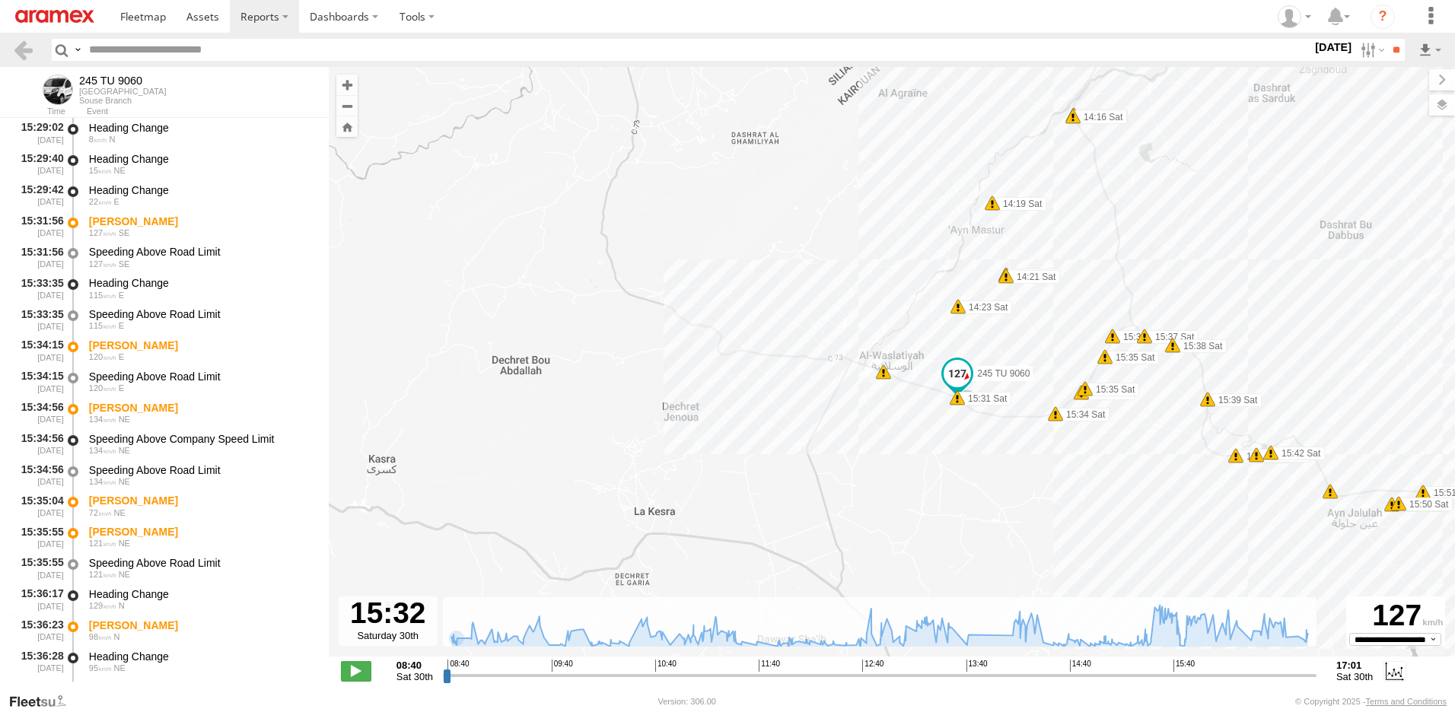
scroll to position [16915, 0]
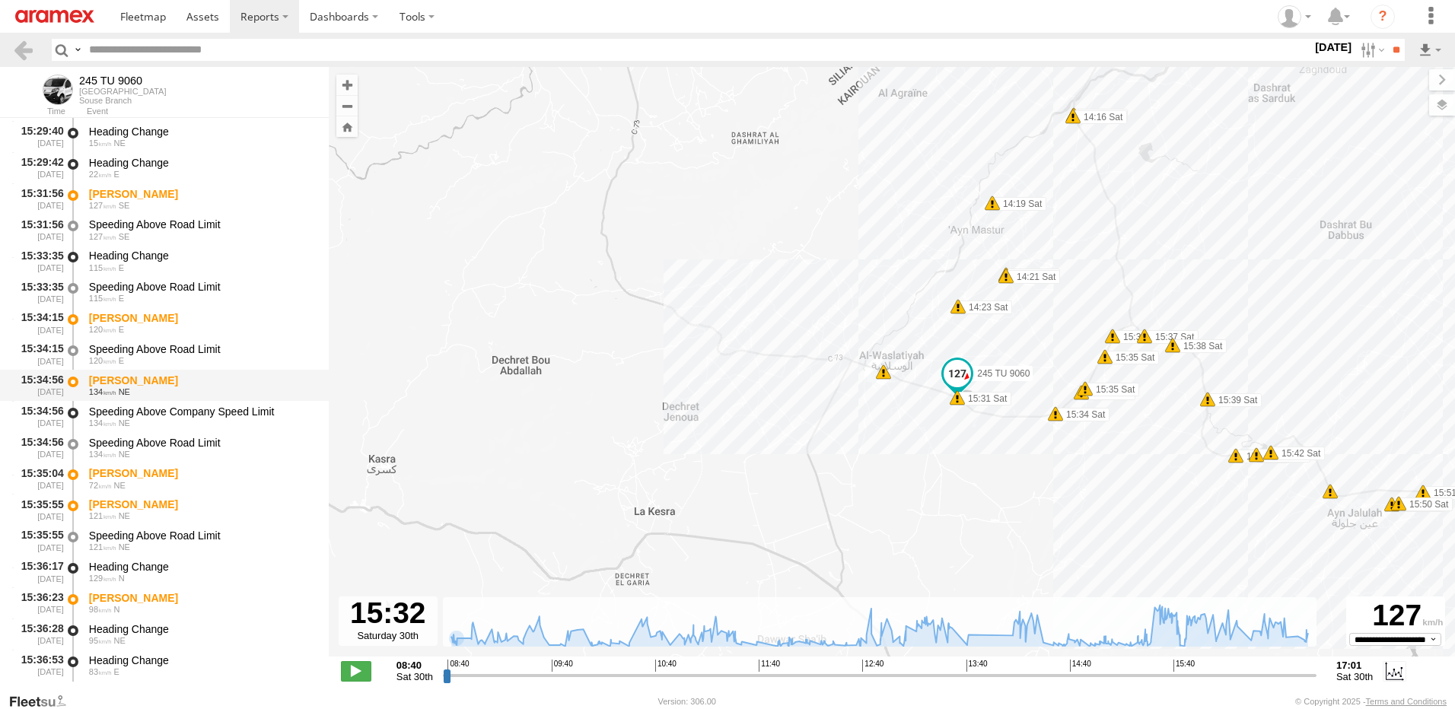
click at [116, 385] on div "[PERSON_NAME]" at bounding box center [201, 381] width 225 height 14
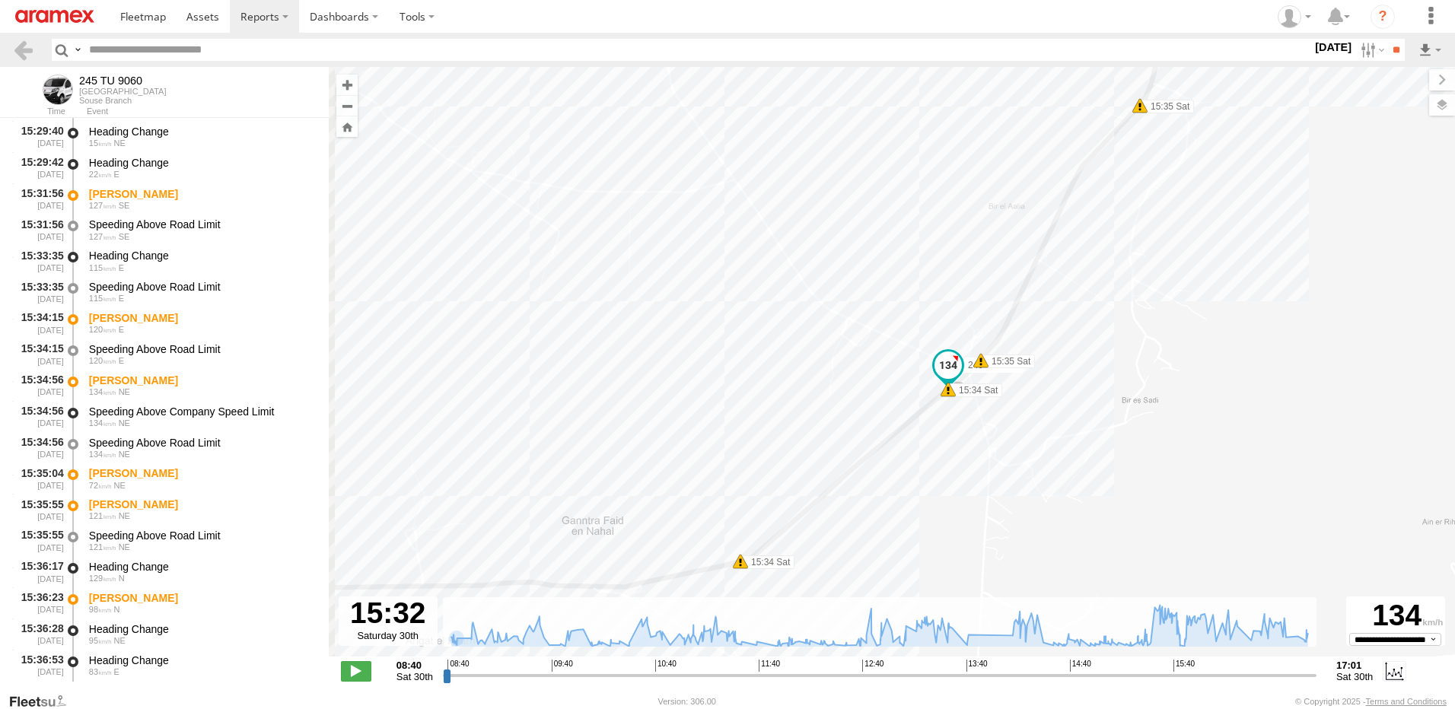
drag, startPoint x: 970, startPoint y: 352, endPoint x: 1002, endPoint y: 448, distance: 100.6
click at [1002, 448] on div "245 TU 9060 08:46 Sat 09:12 Sat 09:24 Sat 09:44 Sat 09:48 Sat 09:50 Sat 09:53 S…" at bounding box center [892, 370] width 1126 height 606
drag, startPoint x: 935, startPoint y: 398, endPoint x: 969, endPoint y: 400, distance: 34.3
click at [969, 400] on div "245 TU 9060 08:46 Sat 09:12 Sat 09:24 Sat 09:44 Sat 09:48 Sat 09:50 Sat 09:53 S…" at bounding box center [892, 370] width 1126 height 606
drag, startPoint x: 975, startPoint y: 388, endPoint x: 878, endPoint y: 514, distance: 158.5
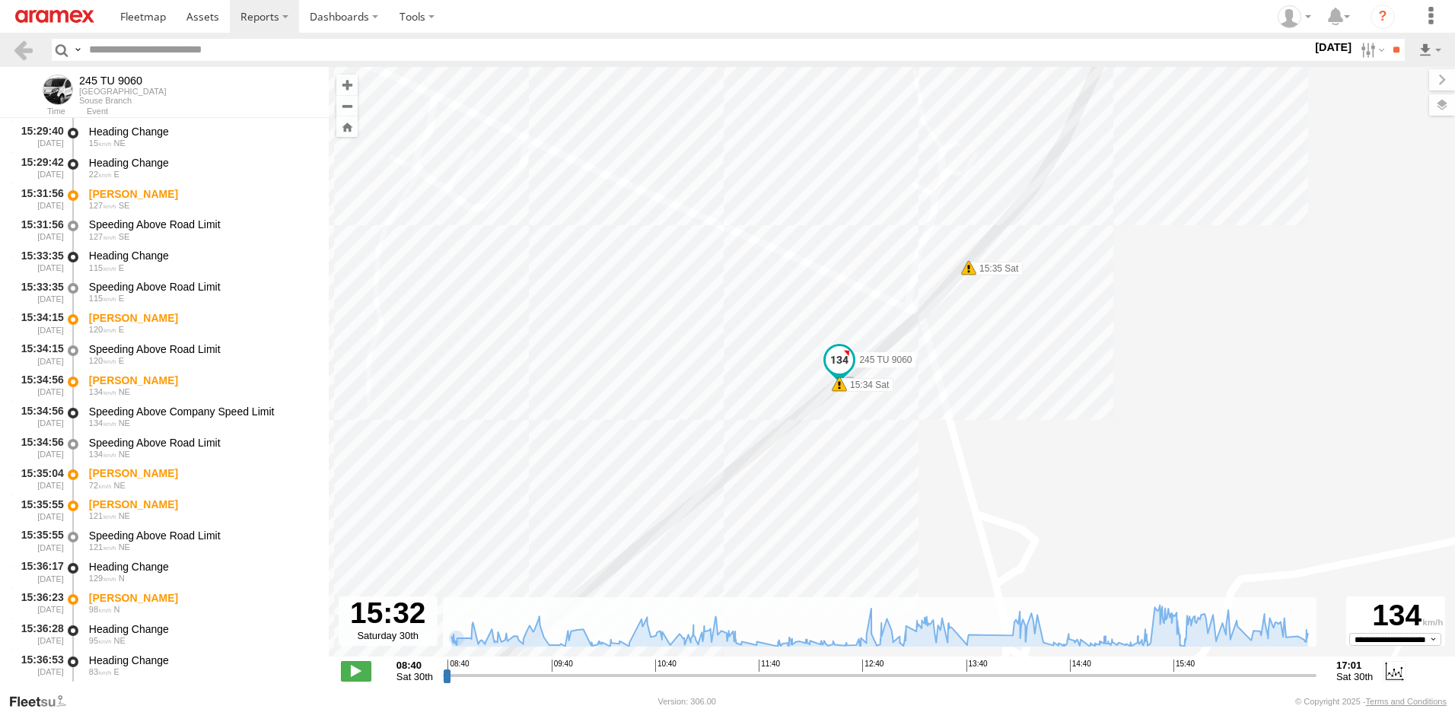
click at [878, 514] on div "245 TU 9060 08:46 Sat 09:12 Sat 09:24 Sat 09:44 Sat 09:48 Sat 09:50 Sat 09:53 S…" at bounding box center [892, 370] width 1126 height 606
drag, startPoint x: 878, startPoint y: 502, endPoint x: 905, endPoint y: 386, distance: 119.6
click at [905, 386] on div "245 TU 9060 08:46 Sat 09:12 Sat 09:24 Sat 09:44 Sat 09:48 Sat 09:50 Sat 09:53 S…" at bounding box center [892, 370] width 1126 height 606
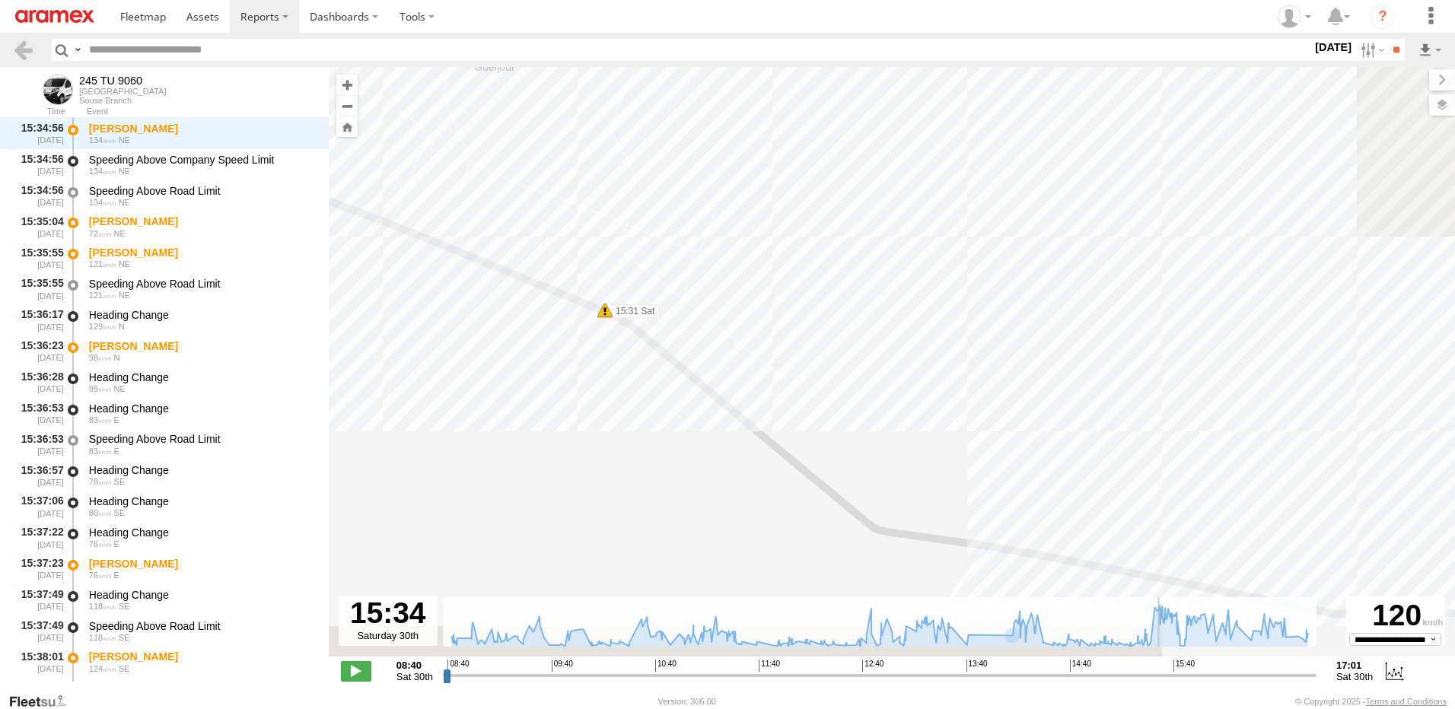
scroll to position [17167, 0]
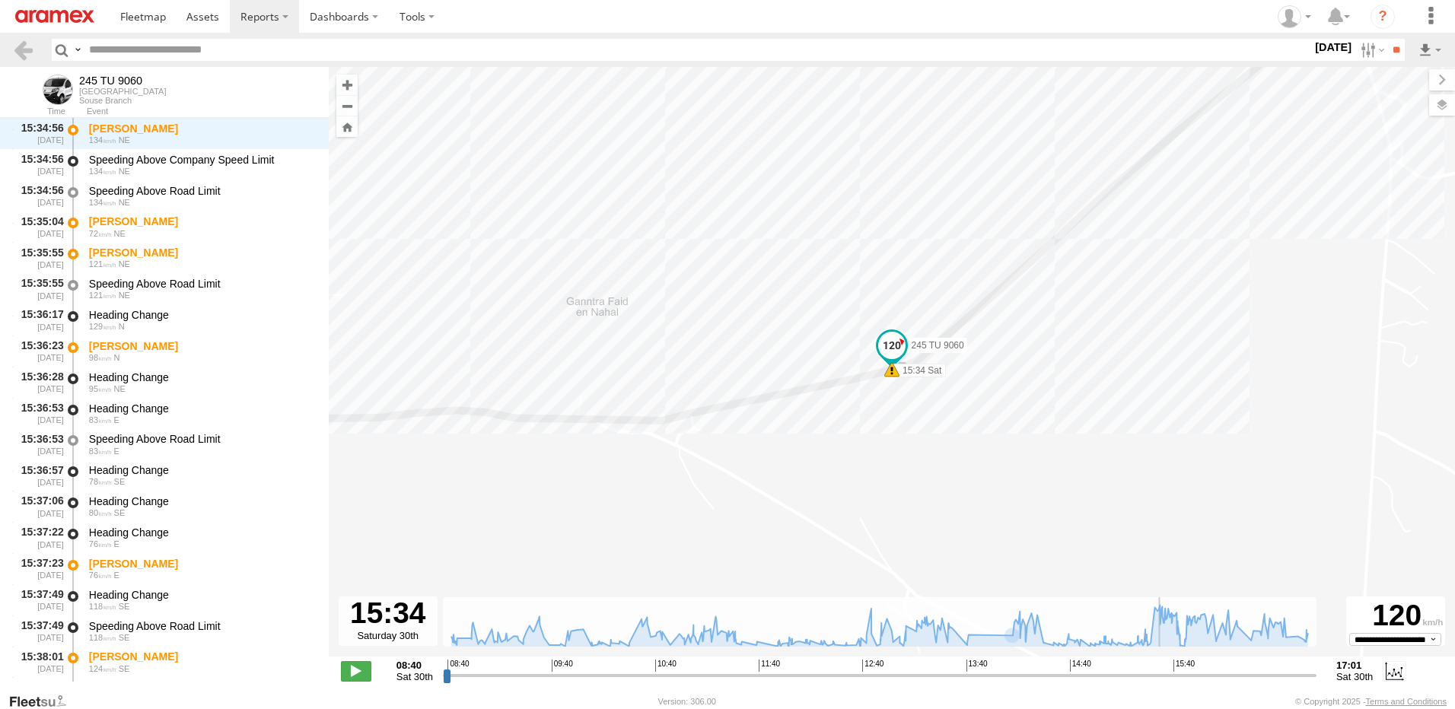
type input "**********"
click at [1162, 672] on input "range" at bounding box center [880, 675] width 874 height 14
click at [144, 174] on div "134 NE" at bounding box center [201, 171] width 225 height 9
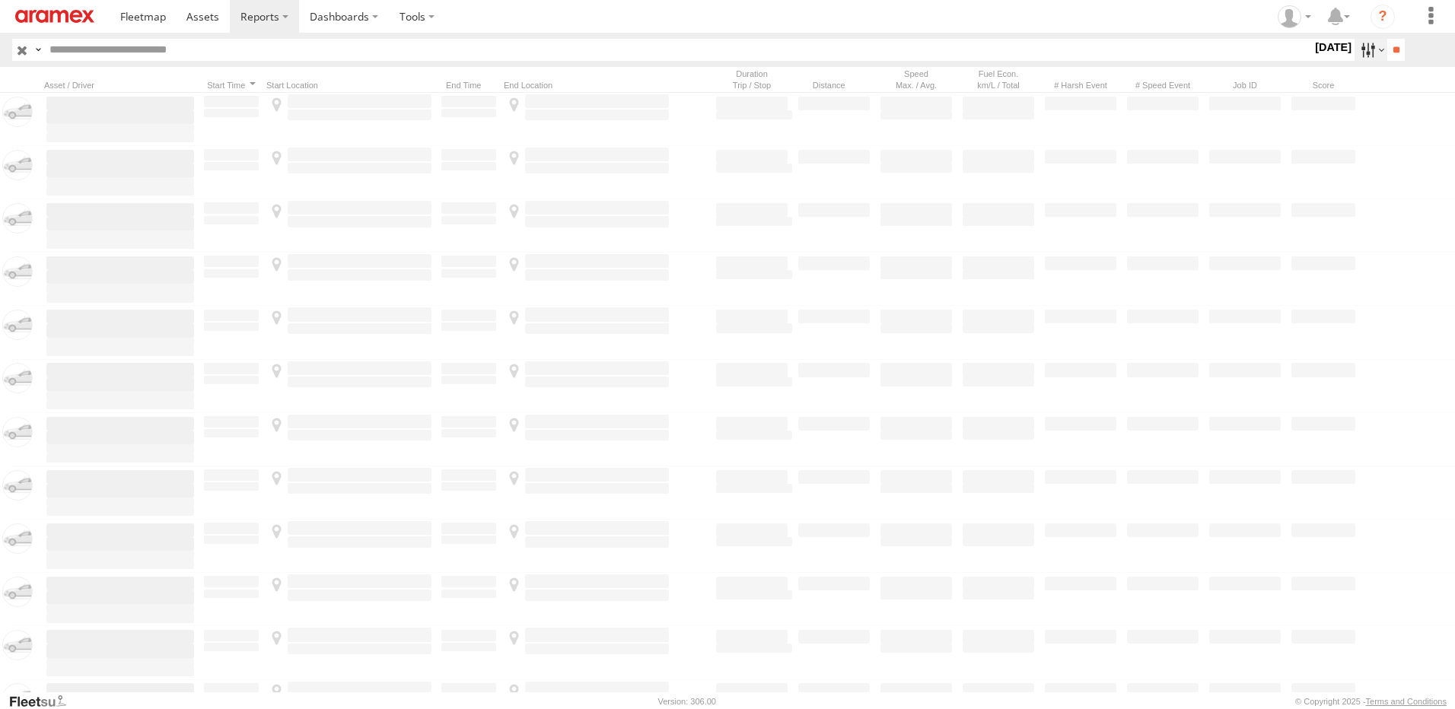
click at [1358, 56] on label at bounding box center [1371, 50] width 33 height 22
click at [0, 0] on span "[DATE]" at bounding box center [0, 0] width 0 height 0
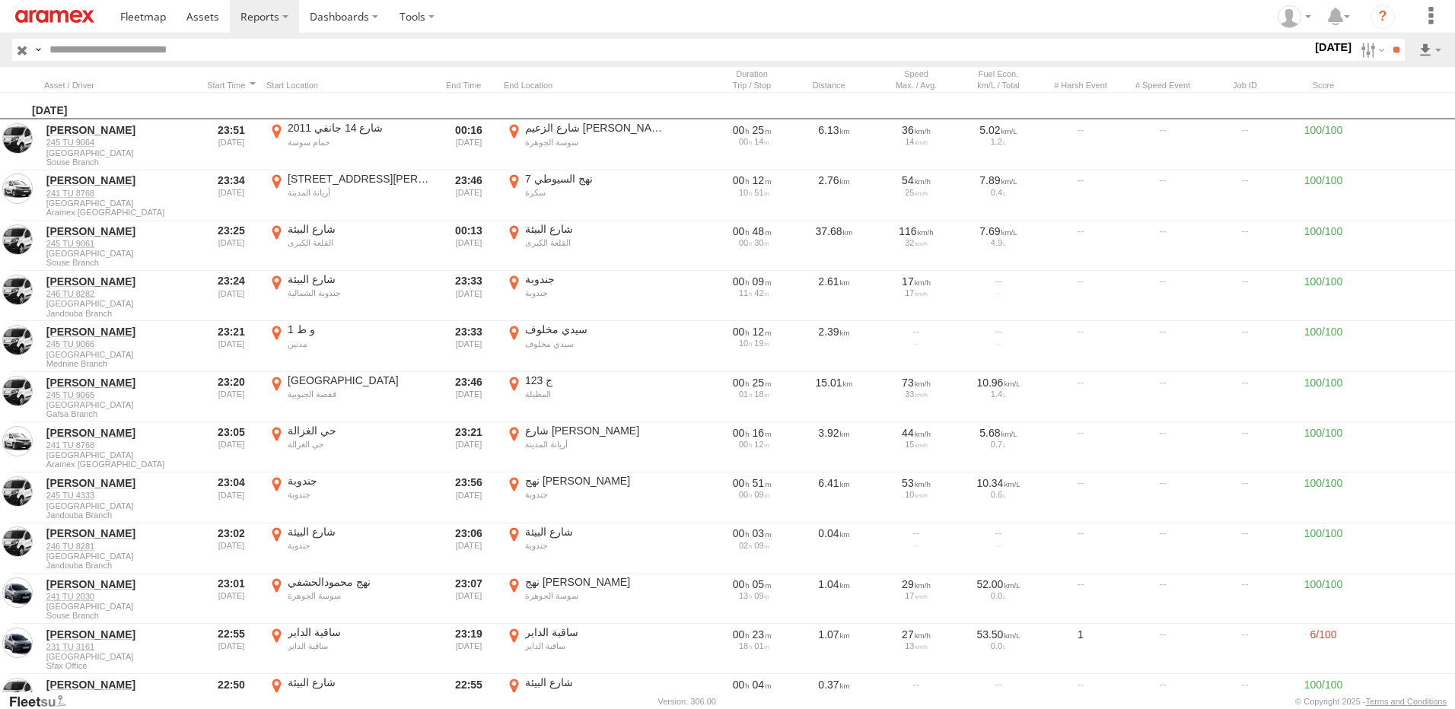
click at [1454, 108] on html at bounding box center [727, 354] width 1455 height 709
click at [1356, 47] on label at bounding box center [1371, 50] width 33 height 22
click at [421, 49] on input "text" at bounding box center [677, 50] width 1269 height 22
type input "****"
click at [1387, 39] on input "**" at bounding box center [1396, 50] width 18 height 22
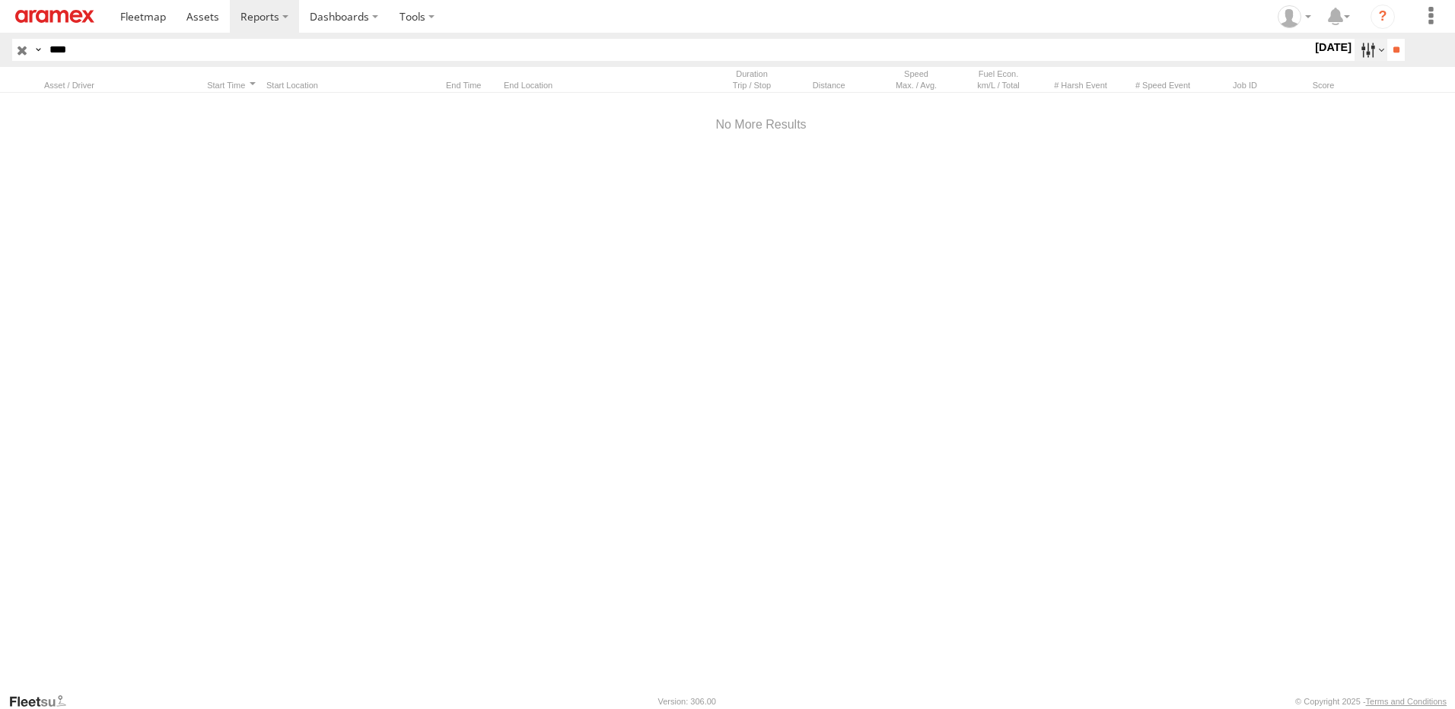
click at [1359, 53] on label at bounding box center [1371, 50] width 33 height 22
click at [0, 0] on label at bounding box center [0, 0] width 0 height 0
click at [1387, 40] on input "**" at bounding box center [1396, 50] width 18 height 22
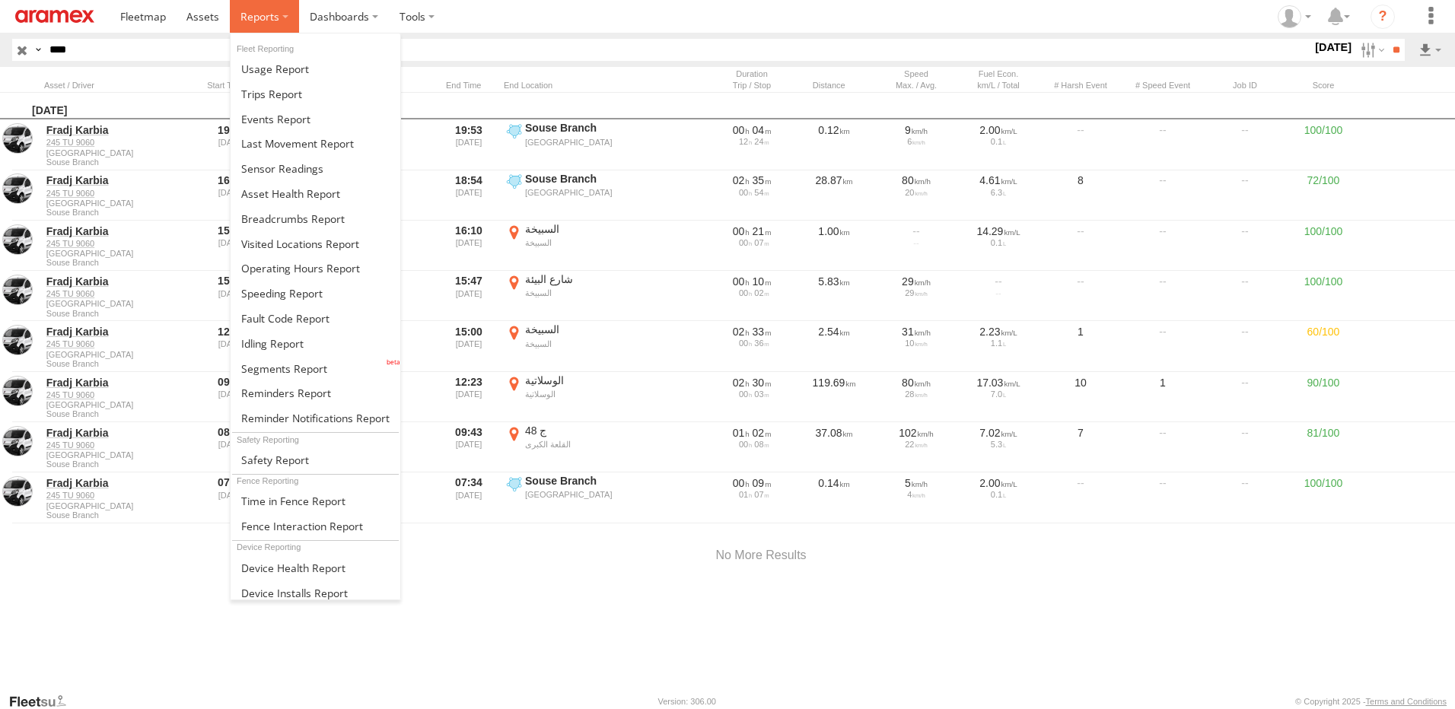
click at [285, 30] on label at bounding box center [264, 16] width 69 height 33
click at [282, 116] on span at bounding box center [275, 119] width 69 height 14
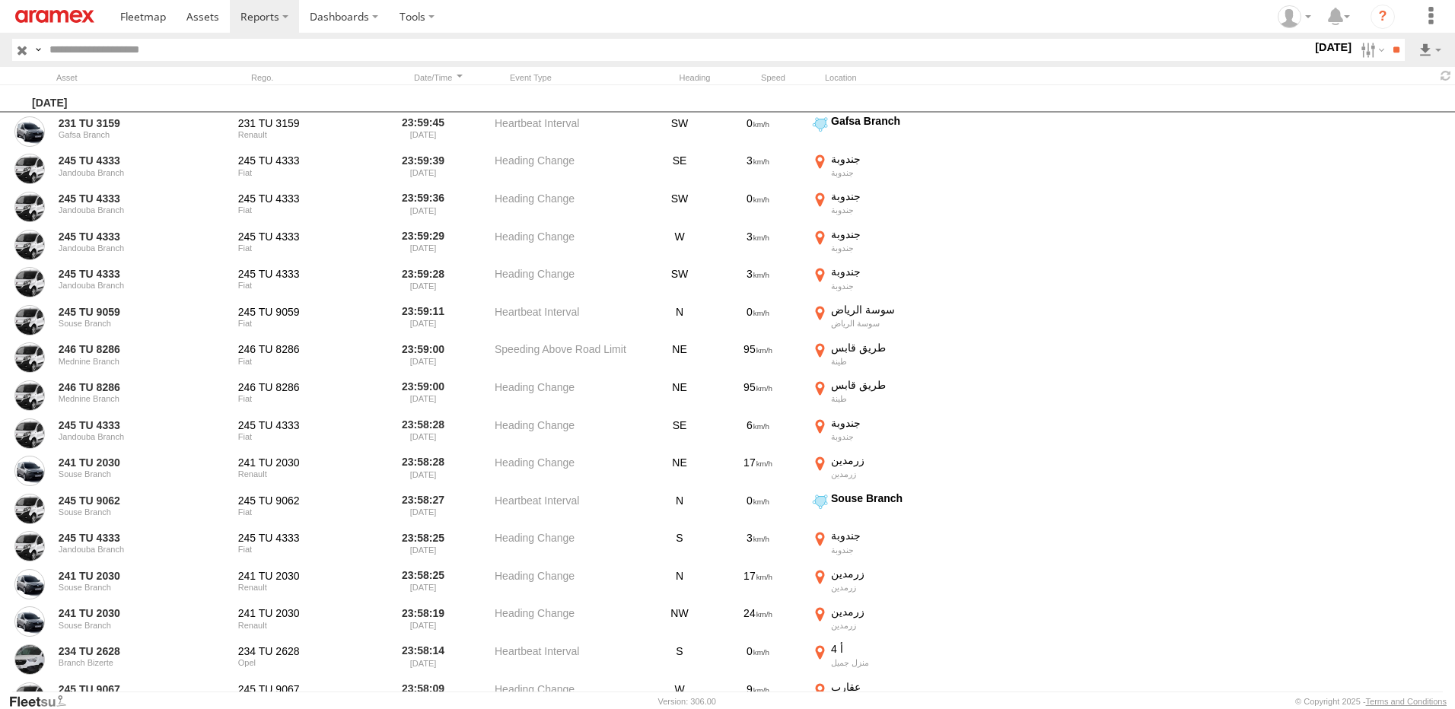
click at [197, 54] on input "text" at bounding box center [677, 50] width 1269 height 22
click at [1387, 39] on input "**" at bounding box center [1396, 50] width 18 height 22
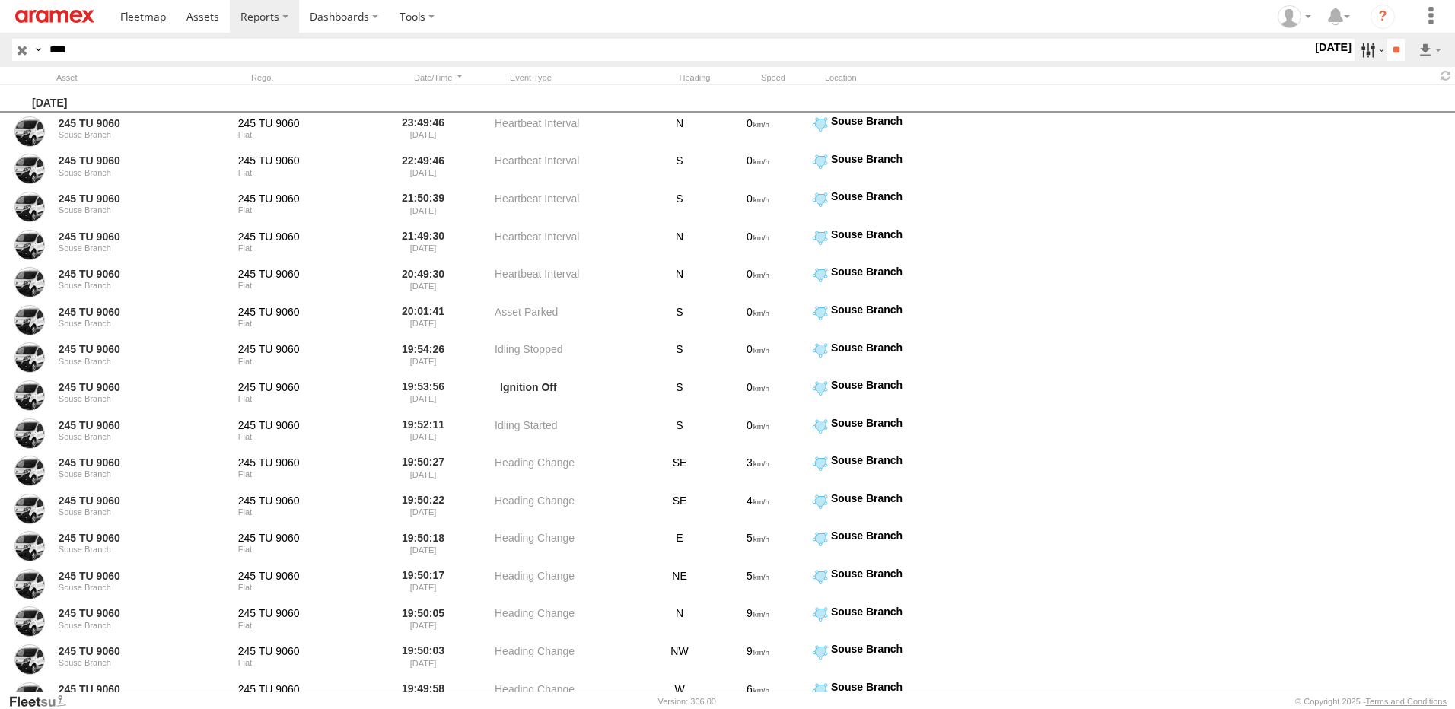
click at [1358, 55] on label at bounding box center [1371, 50] width 33 height 22
click at [0, 0] on label at bounding box center [0, 0] width 0 height 0
click at [1387, 47] on input "**" at bounding box center [1396, 50] width 18 height 22
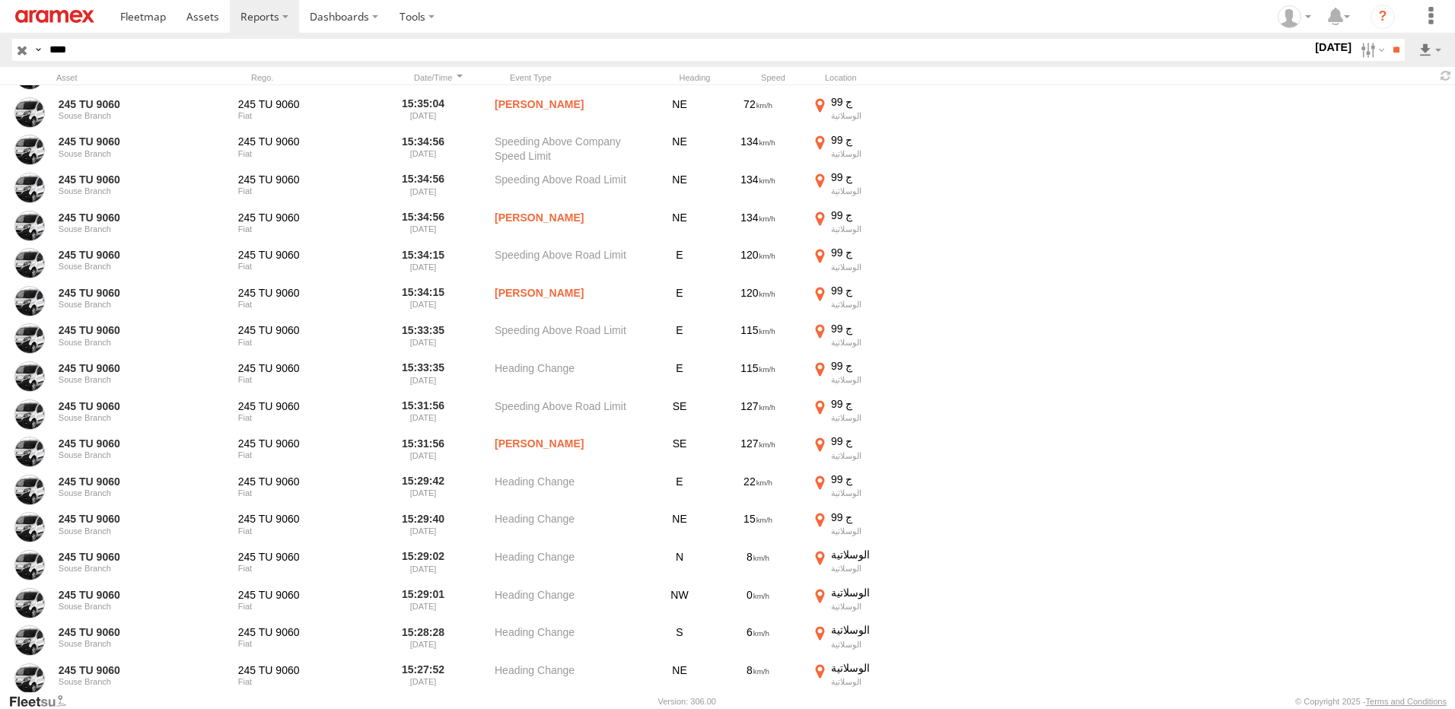
scroll to position [6864, 0]
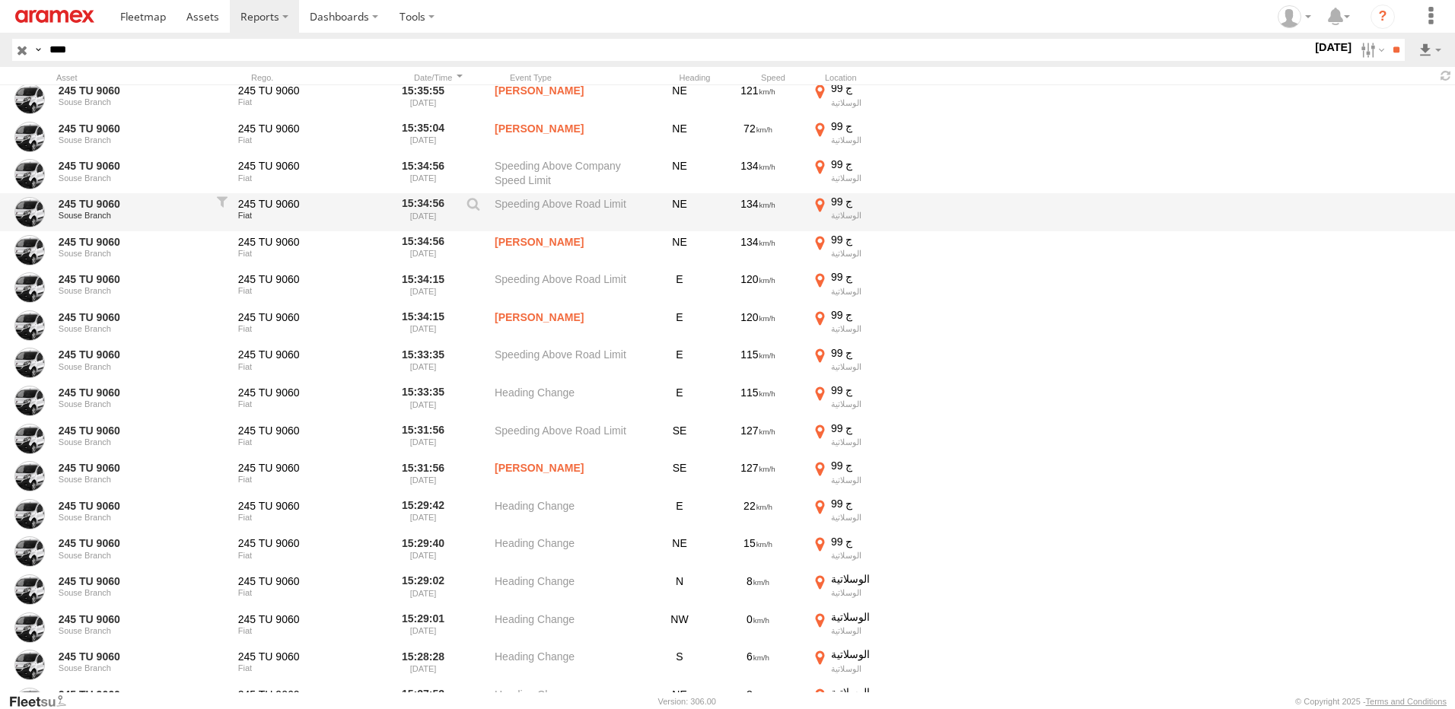
click at [844, 209] on label "ج 99 الوسلاتية 35.84049 9.68059" at bounding box center [905, 212] width 190 height 35
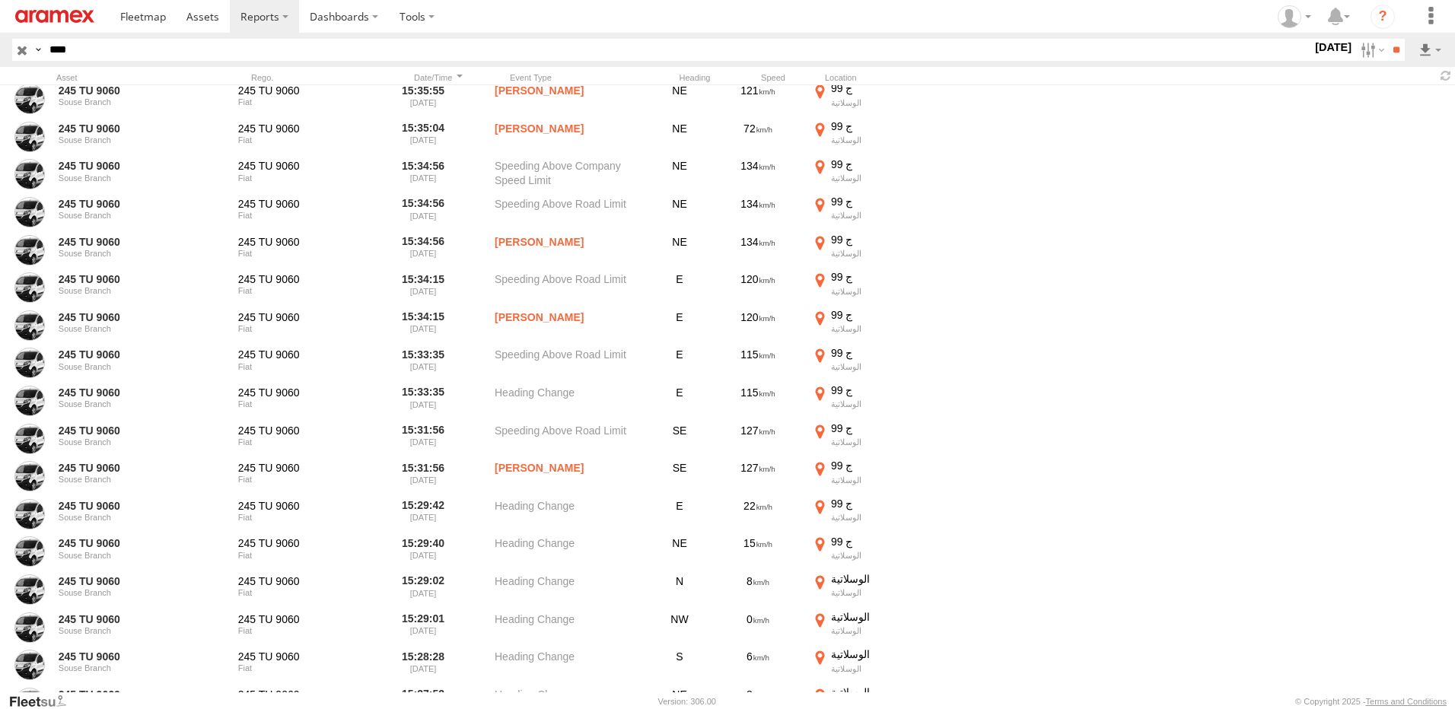
click at [0, 0] on label "×" at bounding box center [0, 0] width 0 height 0
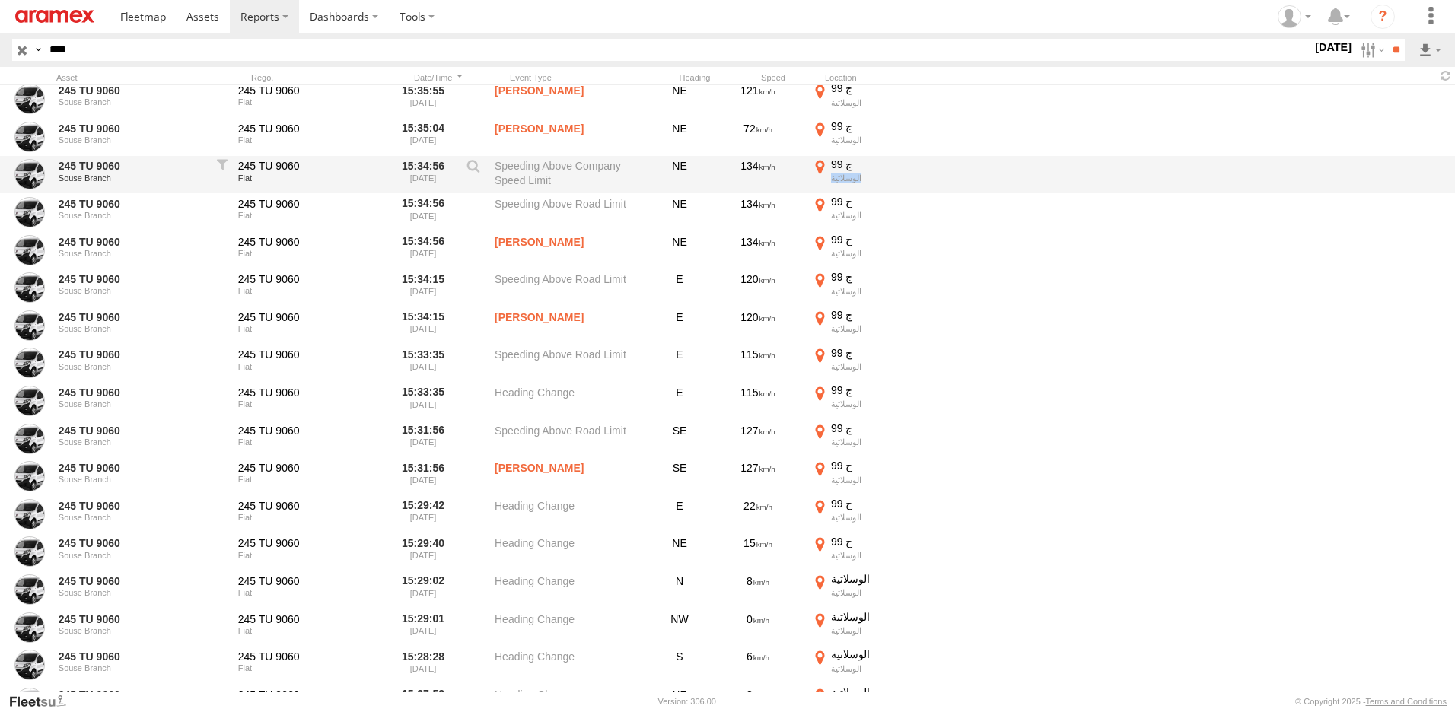
drag, startPoint x: 858, startPoint y: 174, endPoint x: 830, endPoint y: 180, distance: 27.9
click at [830, 180] on label "ج 99 الوسلاتية 35.84049 9.68059" at bounding box center [905, 175] width 190 height 35
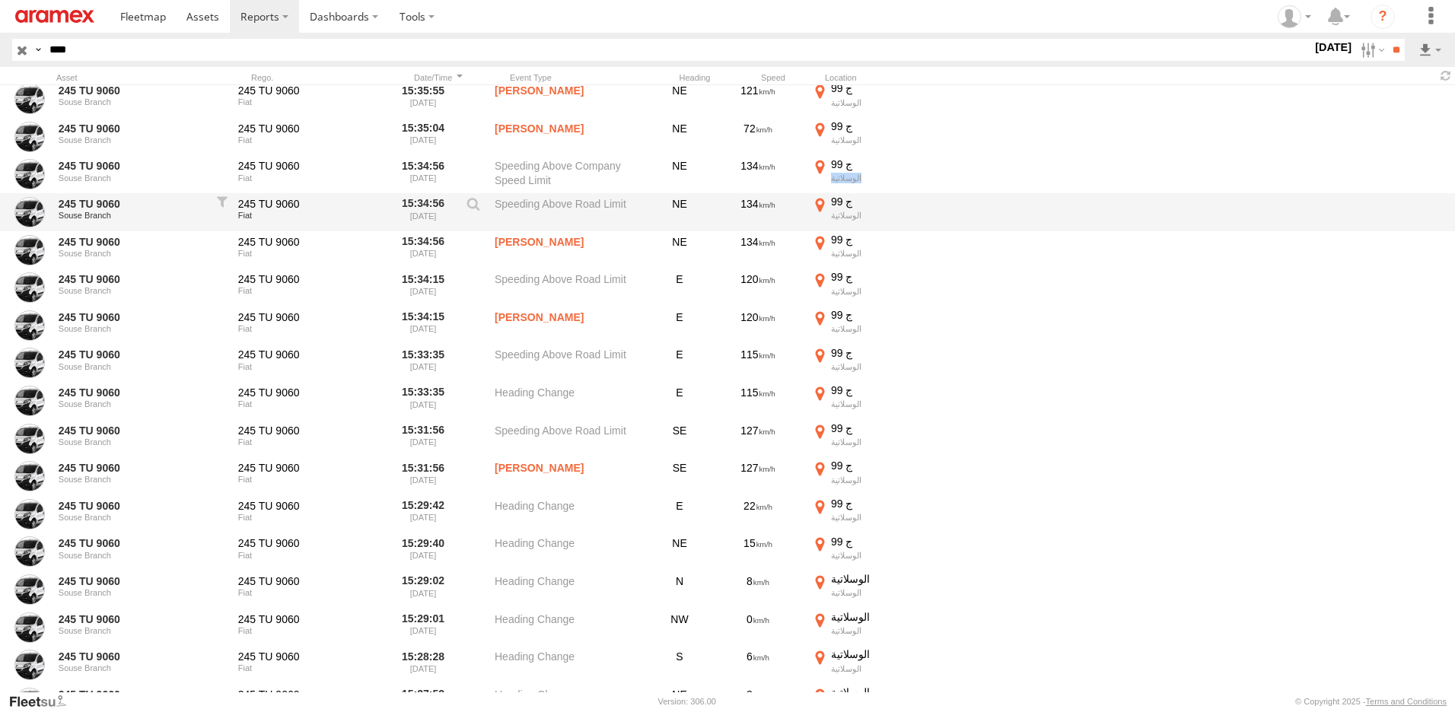
copy div "الوسلاتية"
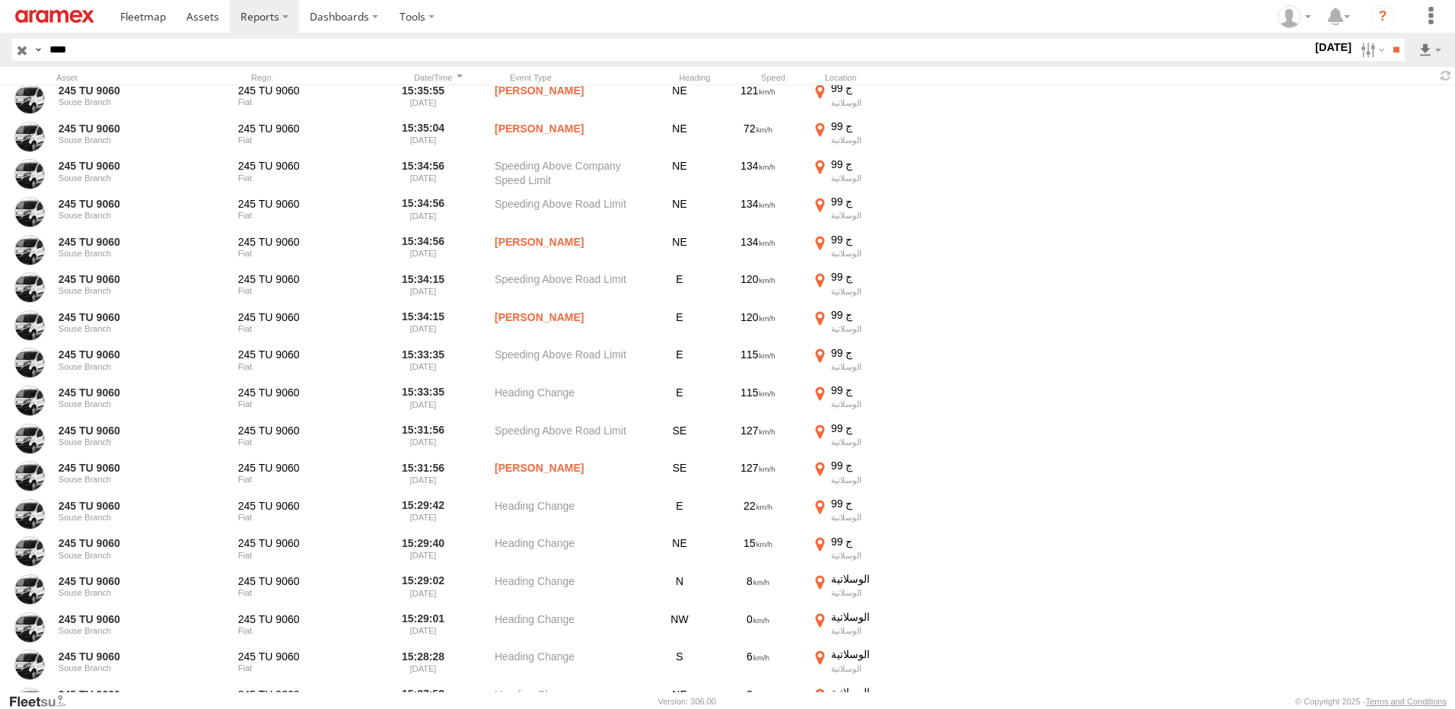
click at [168, 49] on input "****" at bounding box center [677, 50] width 1269 height 22
type input "***"
click at [1387, 39] on input "**" at bounding box center [1396, 50] width 18 height 22
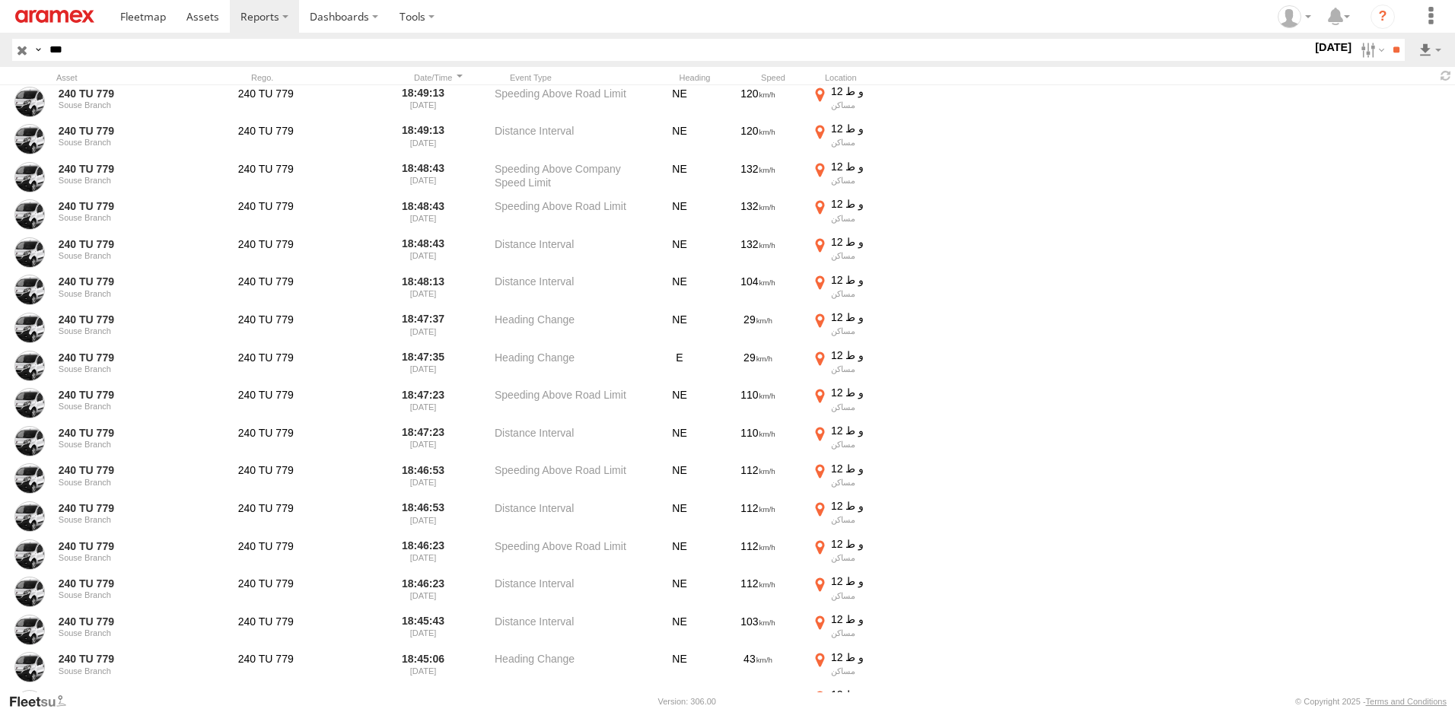
scroll to position [3869, 0]
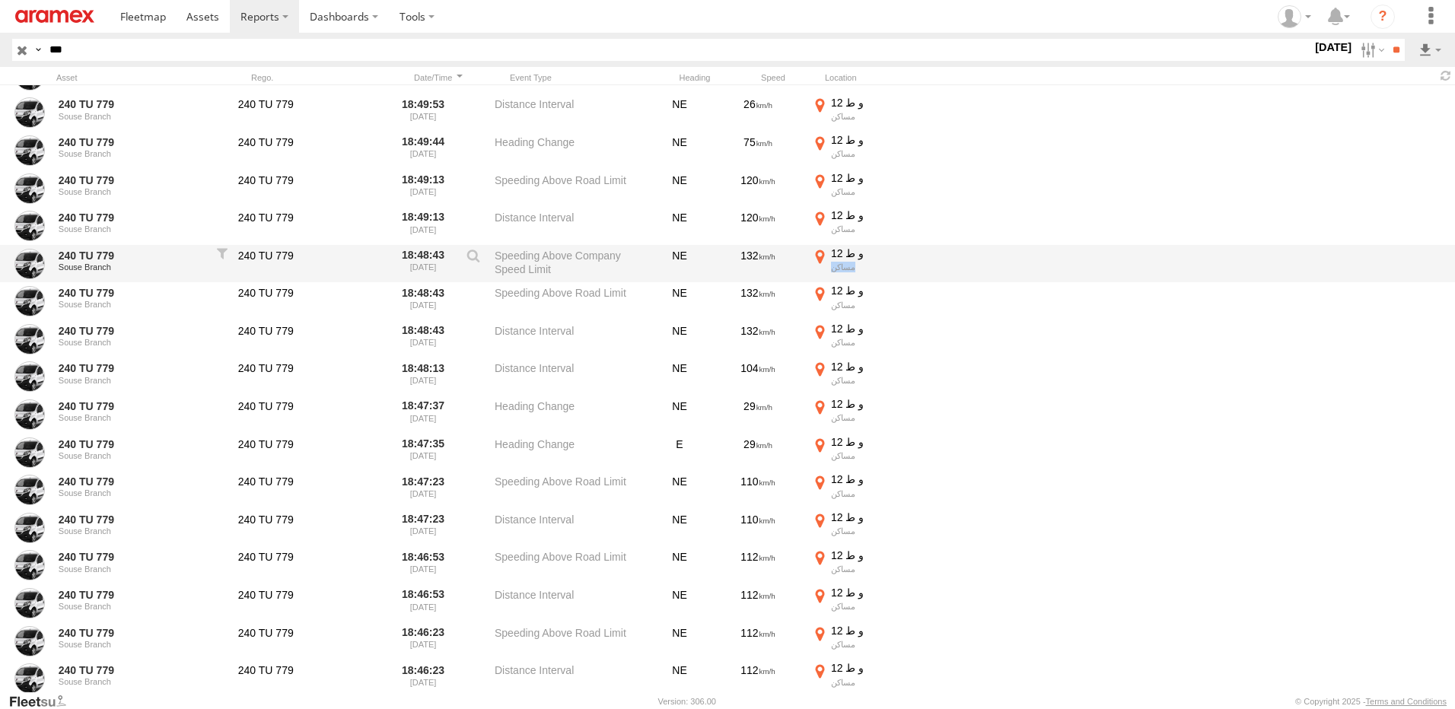
drag, startPoint x: 831, startPoint y: 266, endPoint x: 855, endPoint y: 266, distance: 24.4
click at [855, 266] on div "مساكن" at bounding box center [914, 267] width 167 height 11
copy div "مساكن"
